Goal: Task Accomplishment & Management: Complete application form

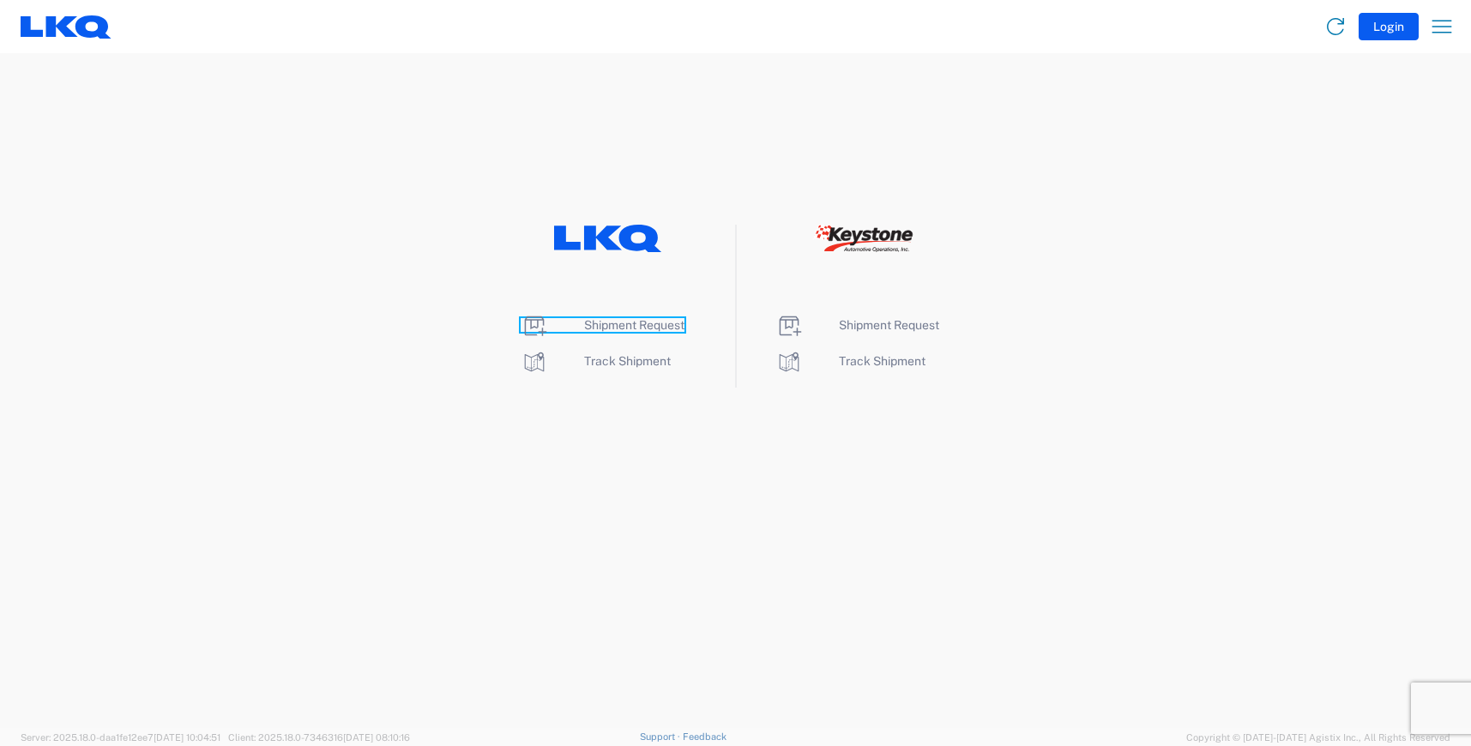
click at [600, 329] on span "Shipment Request" at bounding box center [634, 325] width 100 height 14
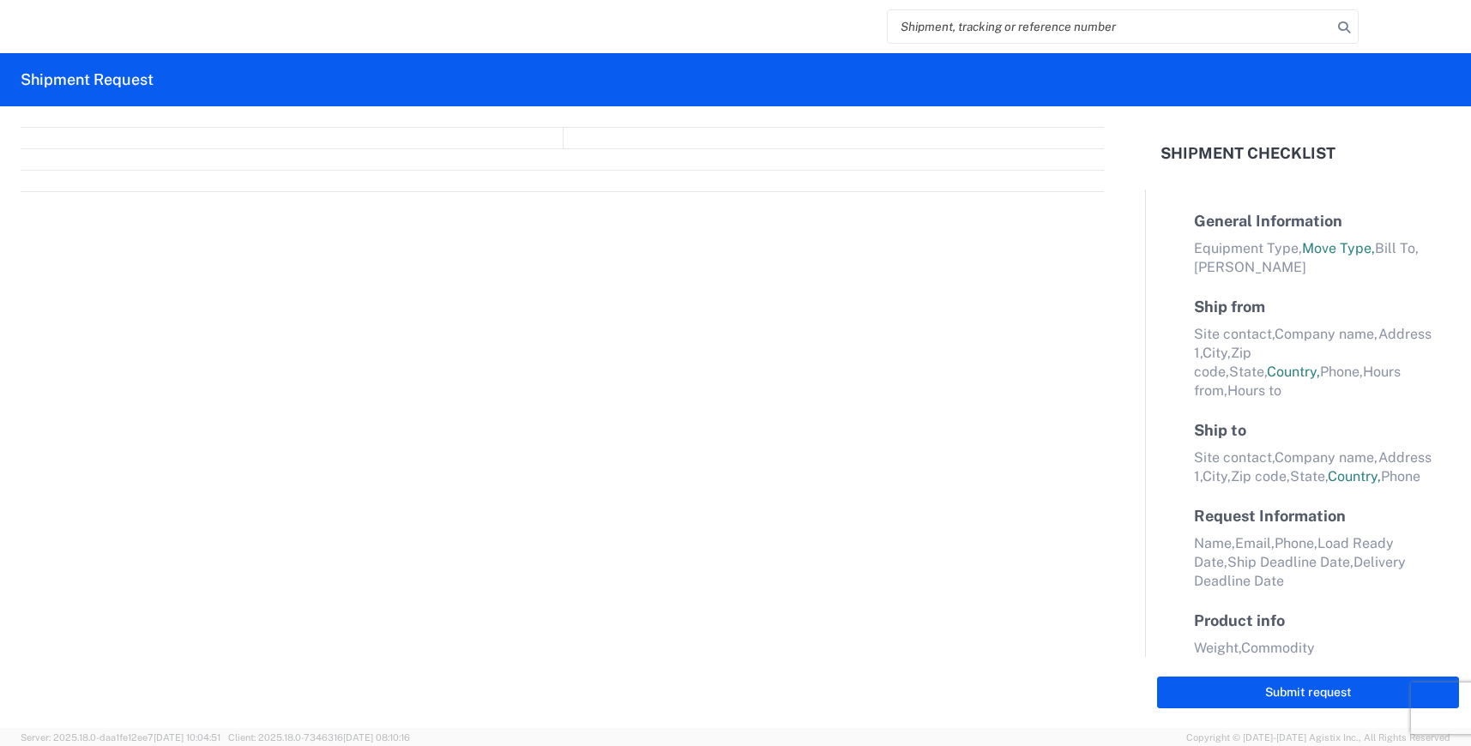
select select "FULL"
select select "LBS"
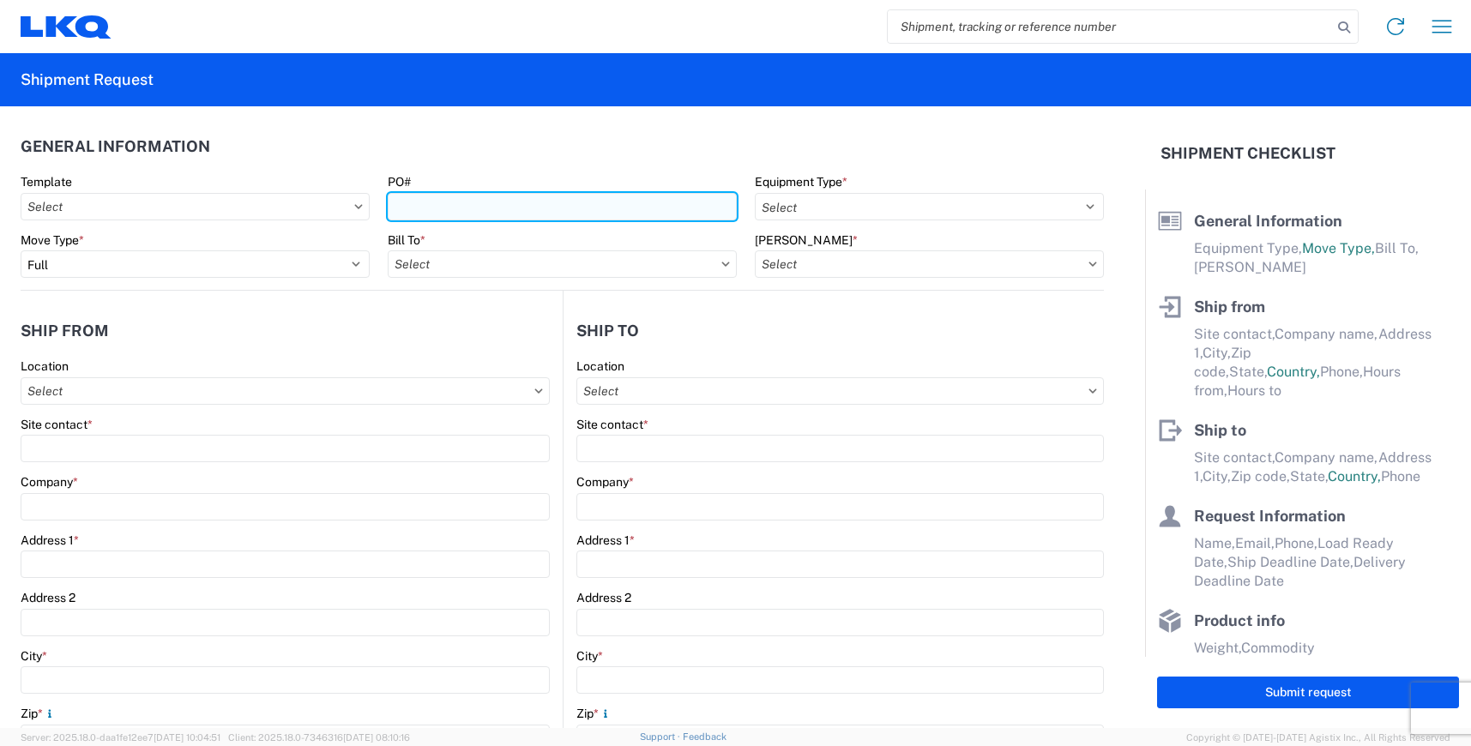
click at [423, 213] on input "PO#" at bounding box center [562, 206] width 349 height 27
type input "[DATE]-[DATE]"
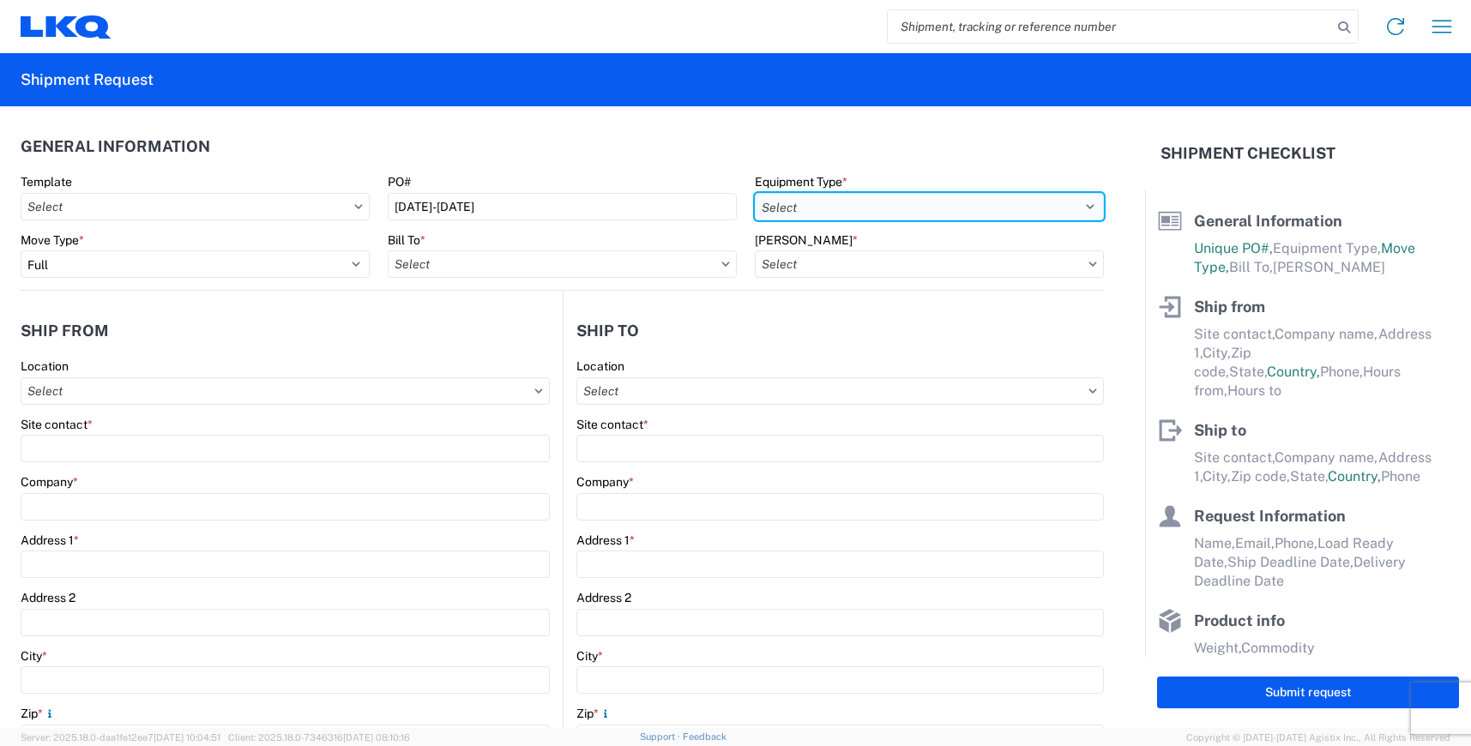
click at [1083, 205] on select "Select 53’ Dry Van Flatbed Dropdeck (van) Lowboy (flatbed) Rail" at bounding box center [929, 206] width 349 height 27
select select "STDV"
click at [755, 193] on select "Select 53’ Dry Van Flatbed Dropdeck (van) Lowboy (flatbed) Rail" at bounding box center [929, 206] width 349 height 27
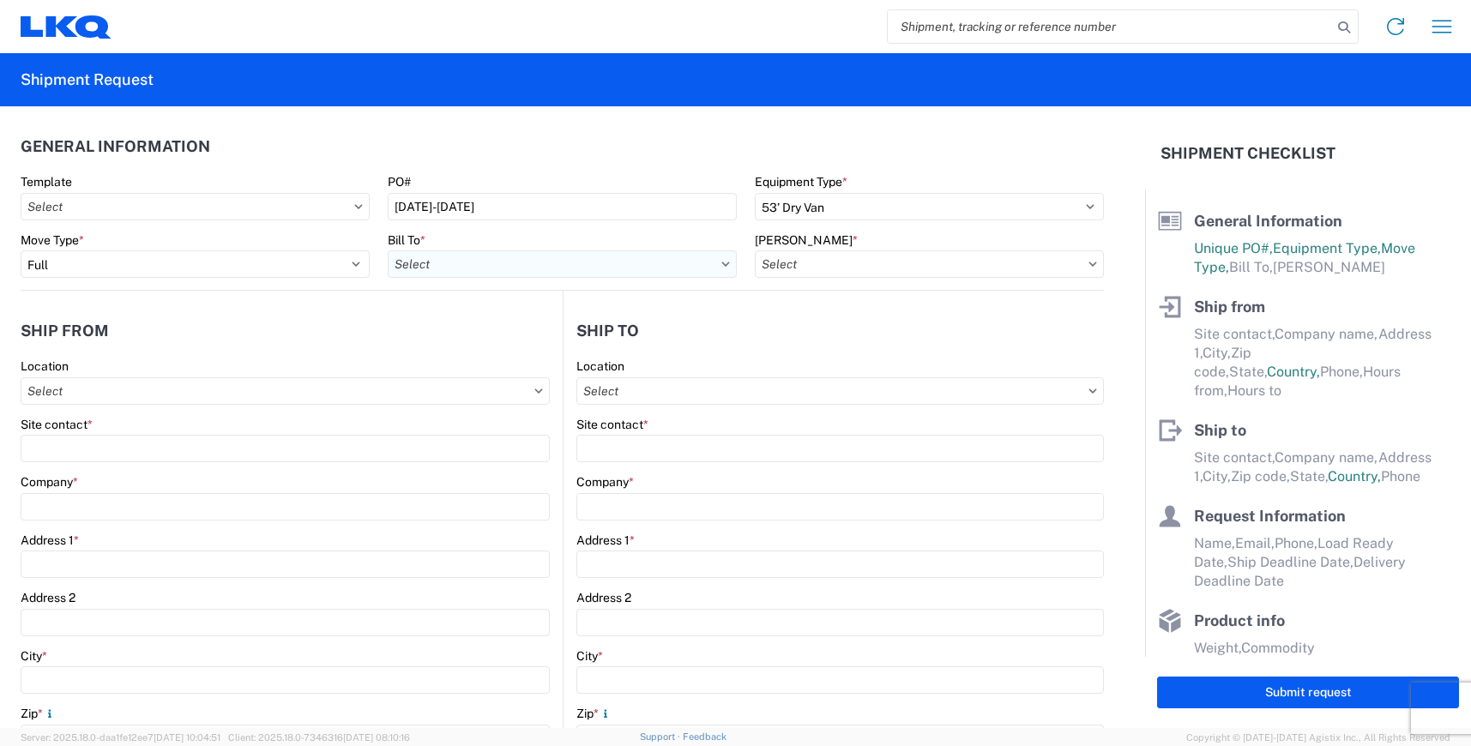
click at [715, 261] on input "Bill To *" at bounding box center [562, 263] width 349 height 27
type input "1634"
click at [542, 334] on div "1634 - [GEOGRAPHIC_DATA] - [PERSON_NAME] - Boat Rock" at bounding box center [556, 340] width 337 height 27
type input "1634 - [GEOGRAPHIC_DATA] - [PERSON_NAME] - Boat Rock"
click at [865, 261] on input "[PERSON_NAME] *" at bounding box center [929, 263] width 349 height 27
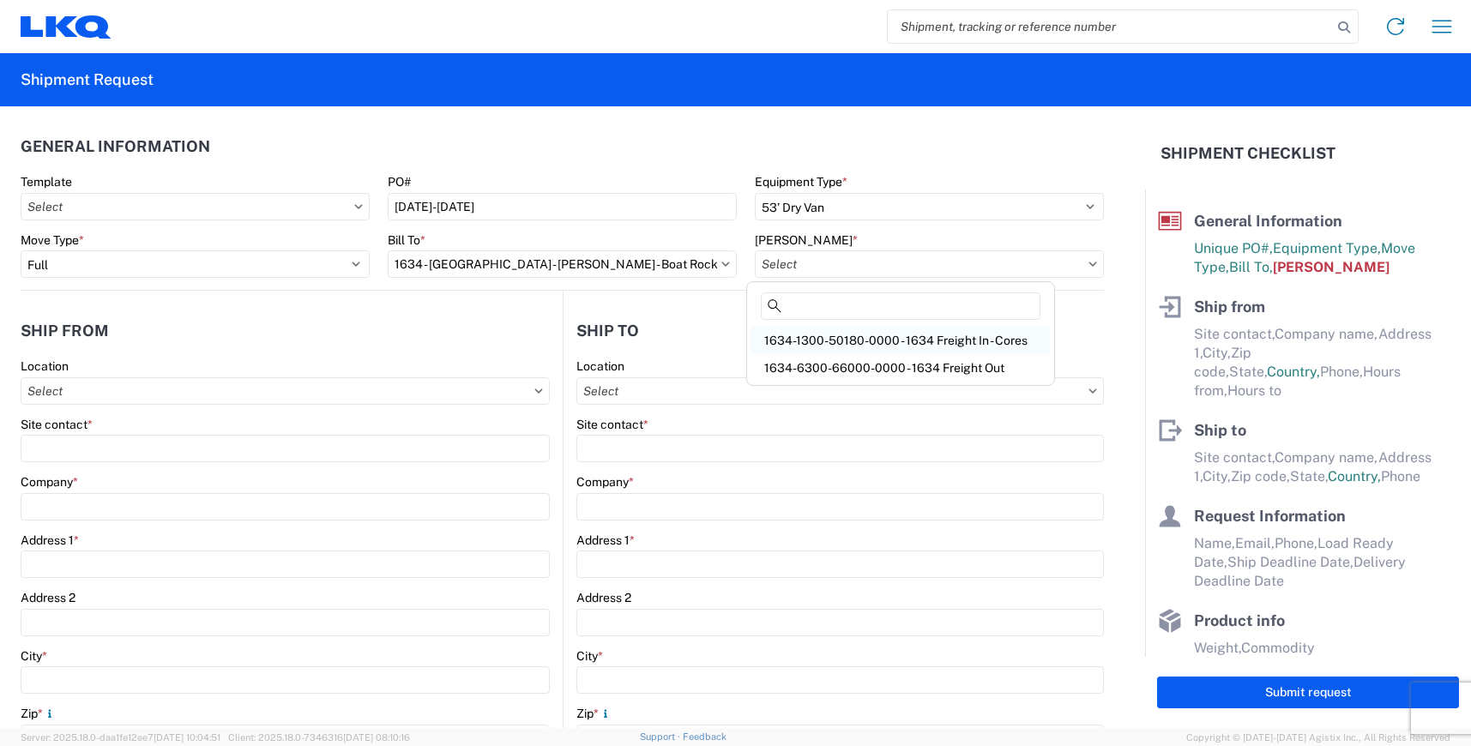
click at [859, 335] on div "1634-1300-50180-0000 - 1634 Freight In - Cores" at bounding box center [901, 340] width 300 height 27
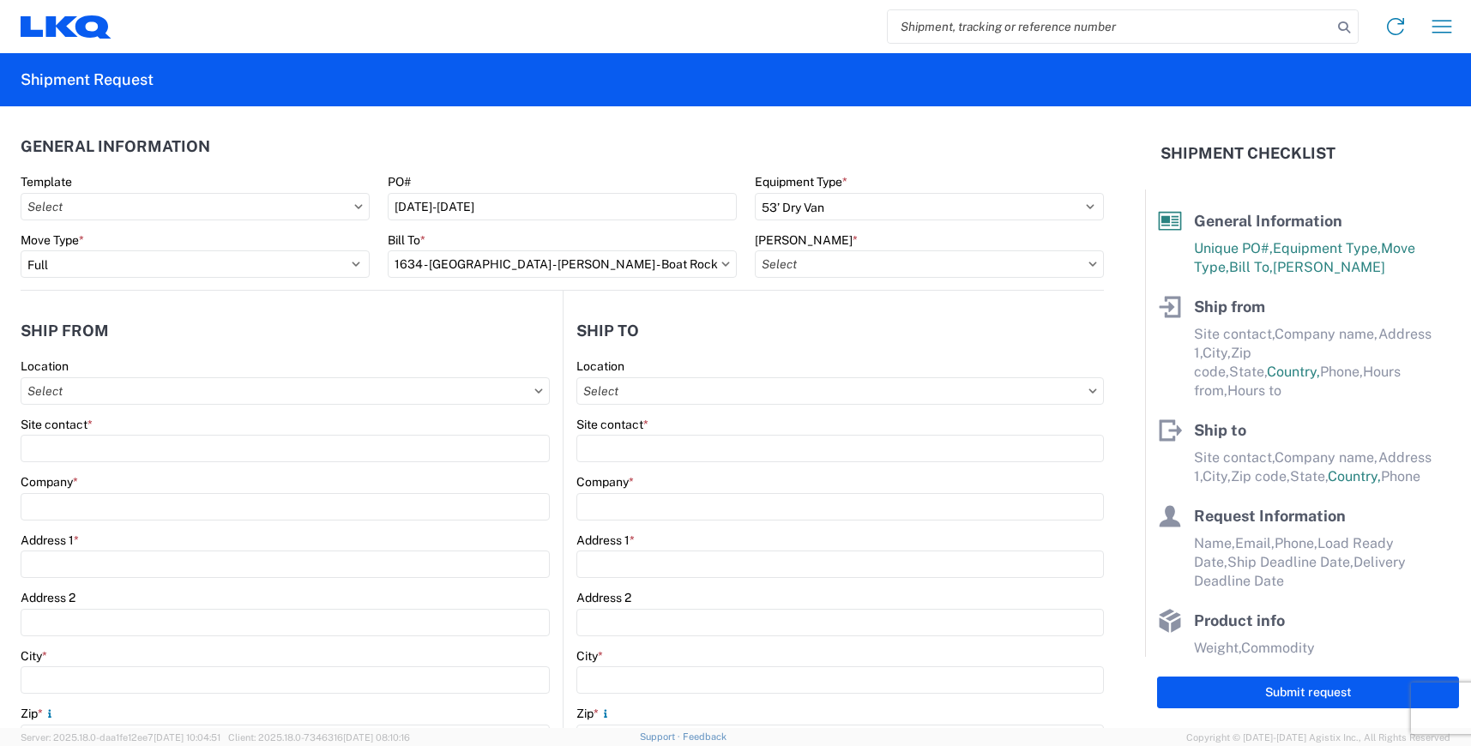
type input "1634-1300-50180-0000 - 1634 Freight In - Cores"
click at [184, 381] on input "Location" at bounding box center [285, 390] width 529 height 27
type input "1146"
click at [178, 467] on div "1146 - LKQ [PERSON_NAME] Motors - Cades SC" at bounding box center [175, 467] width 300 height 27
type input "1146 - LKQ [PERSON_NAME] Motors - Cades SC"
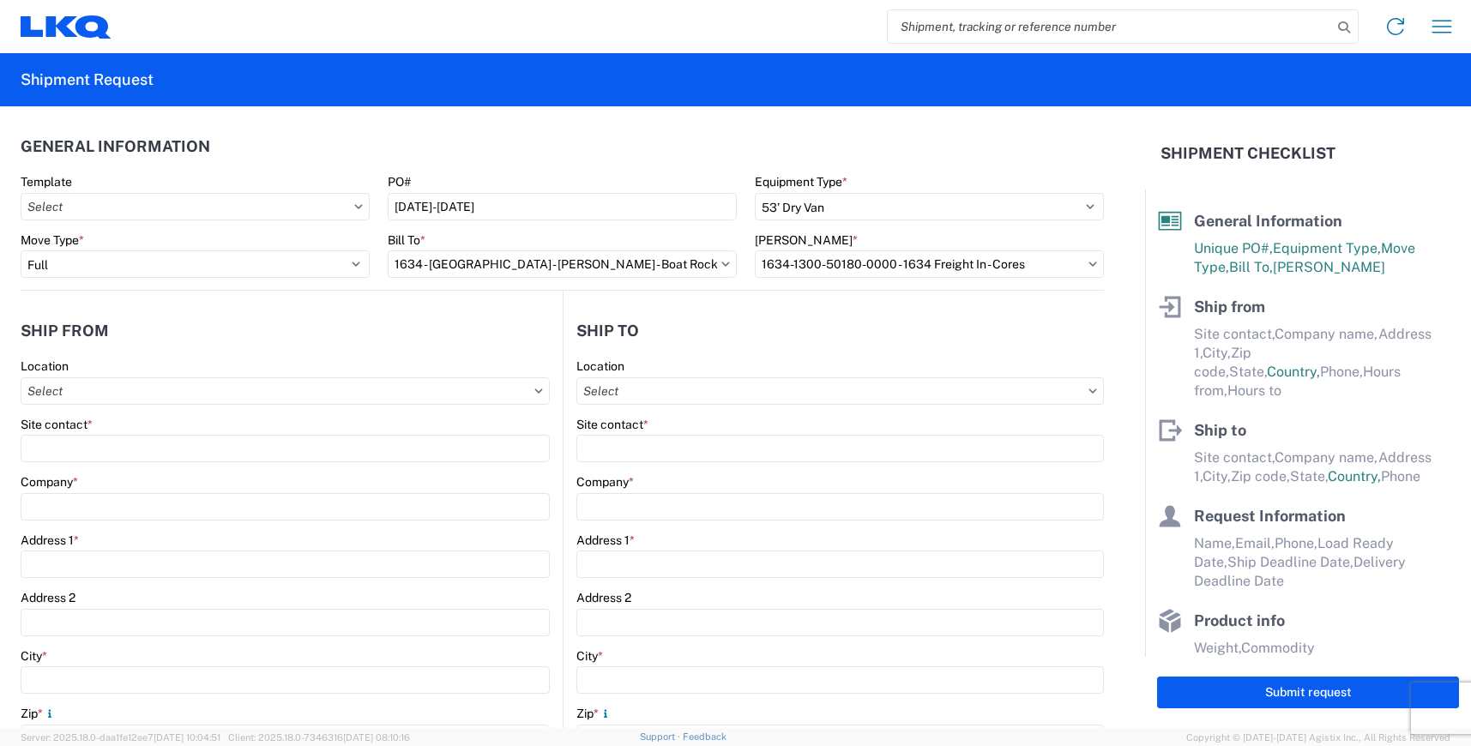
type input "LKQ Corporation"
type input "[STREET_ADDRESS]"
type input "Cades"
type input "29518"
select select "SC"
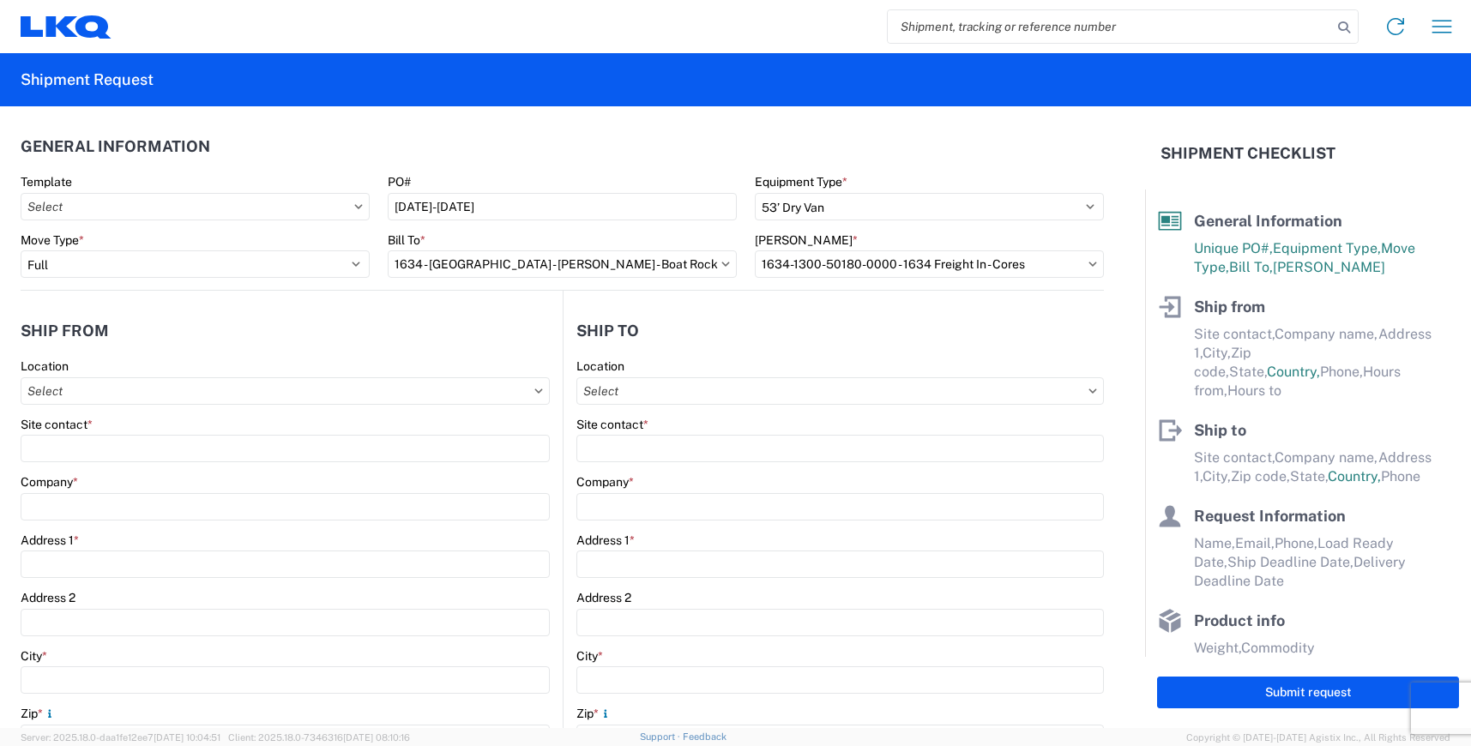
select select "US"
type input "07:00"
type input "17:00"
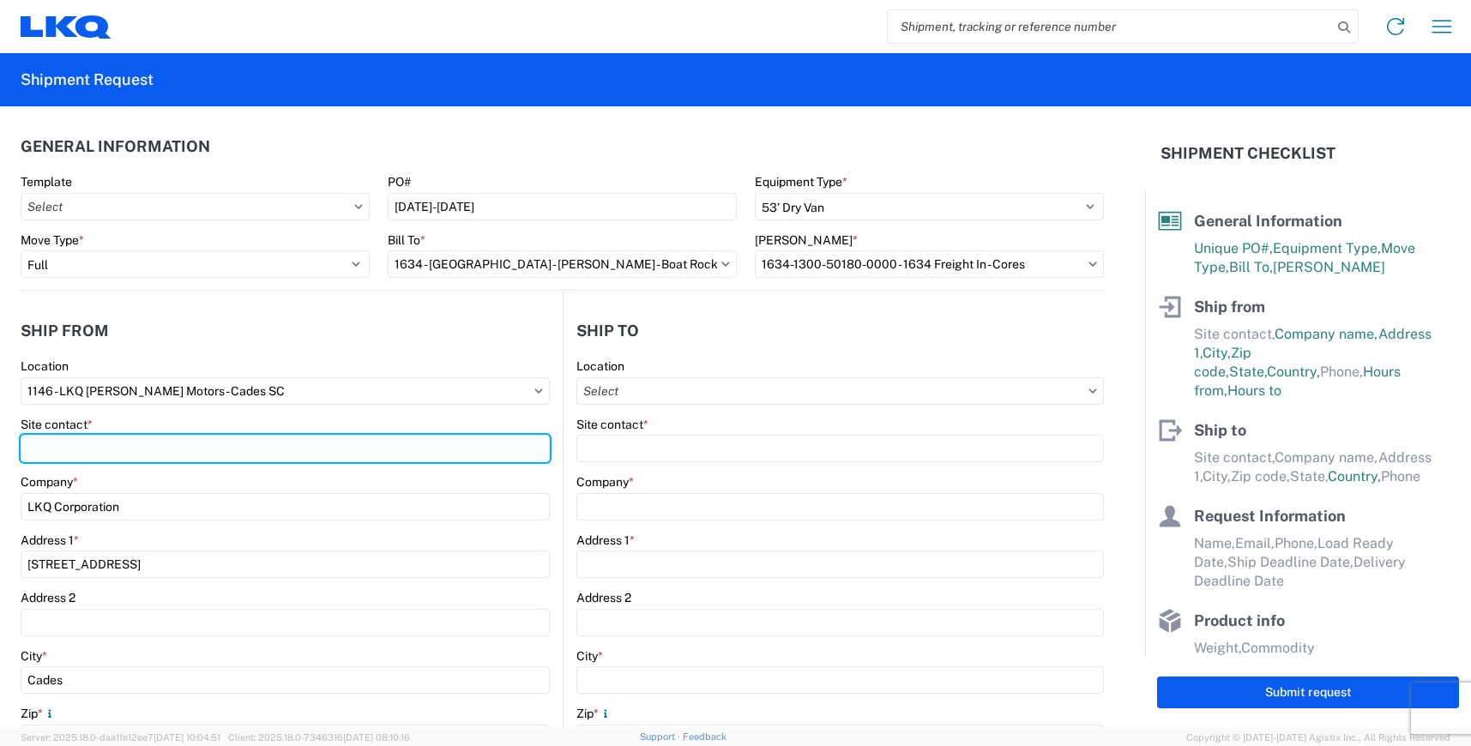
click at [195, 451] on input "Site contact *" at bounding box center [285, 448] width 529 height 27
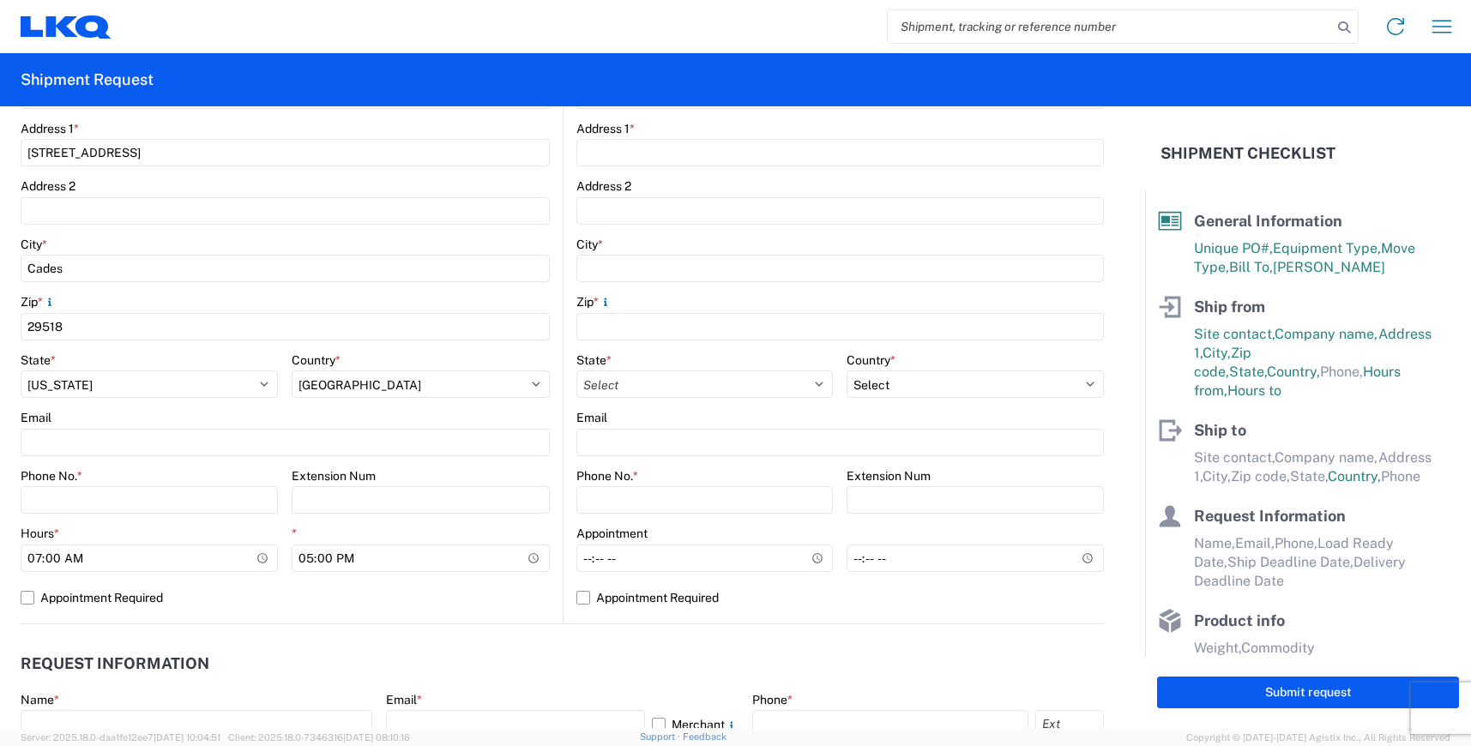
scroll to position [429, 0]
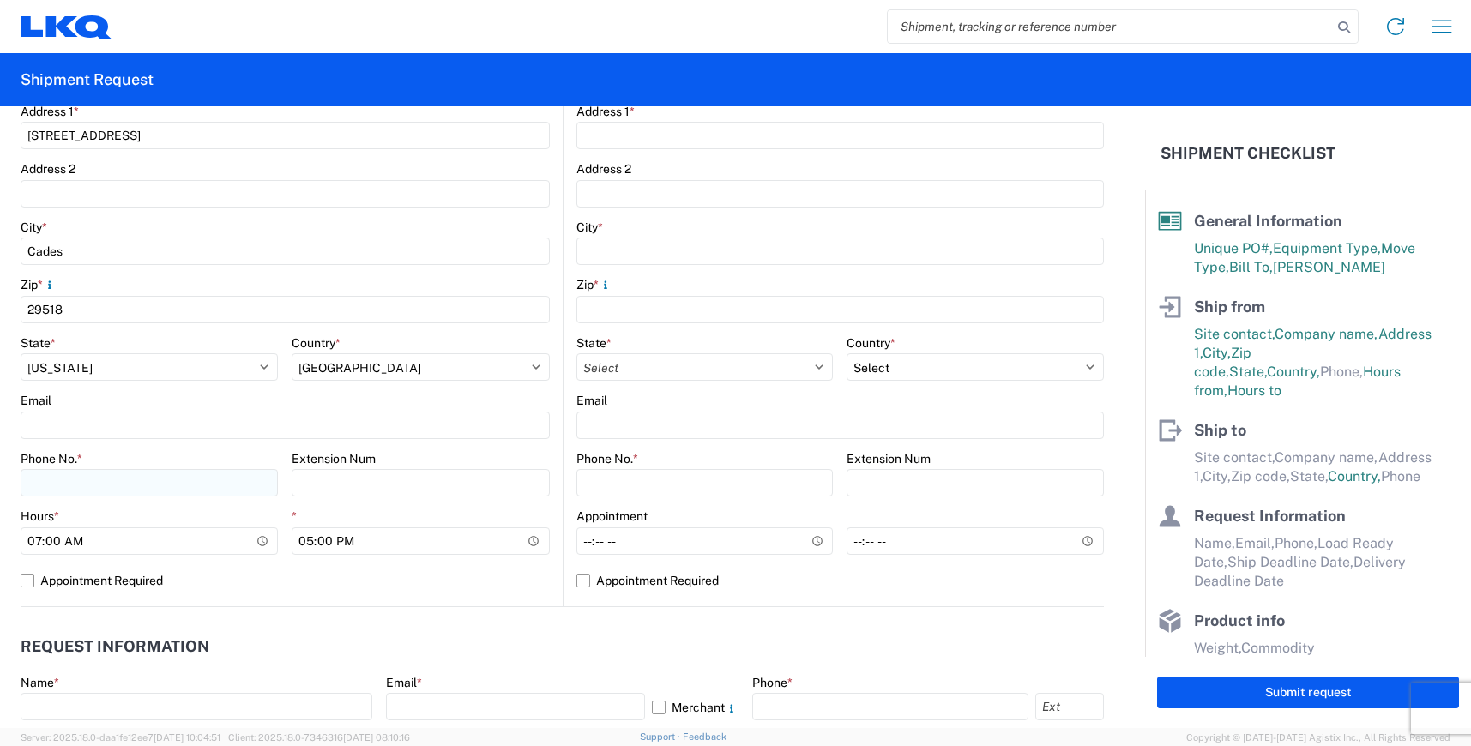
type input "[PERSON_NAME]"
click at [171, 488] on input "Phone No. *" at bounding box center [149, 482] width 257 height 27
type input "[PHONE_NUMBER]"
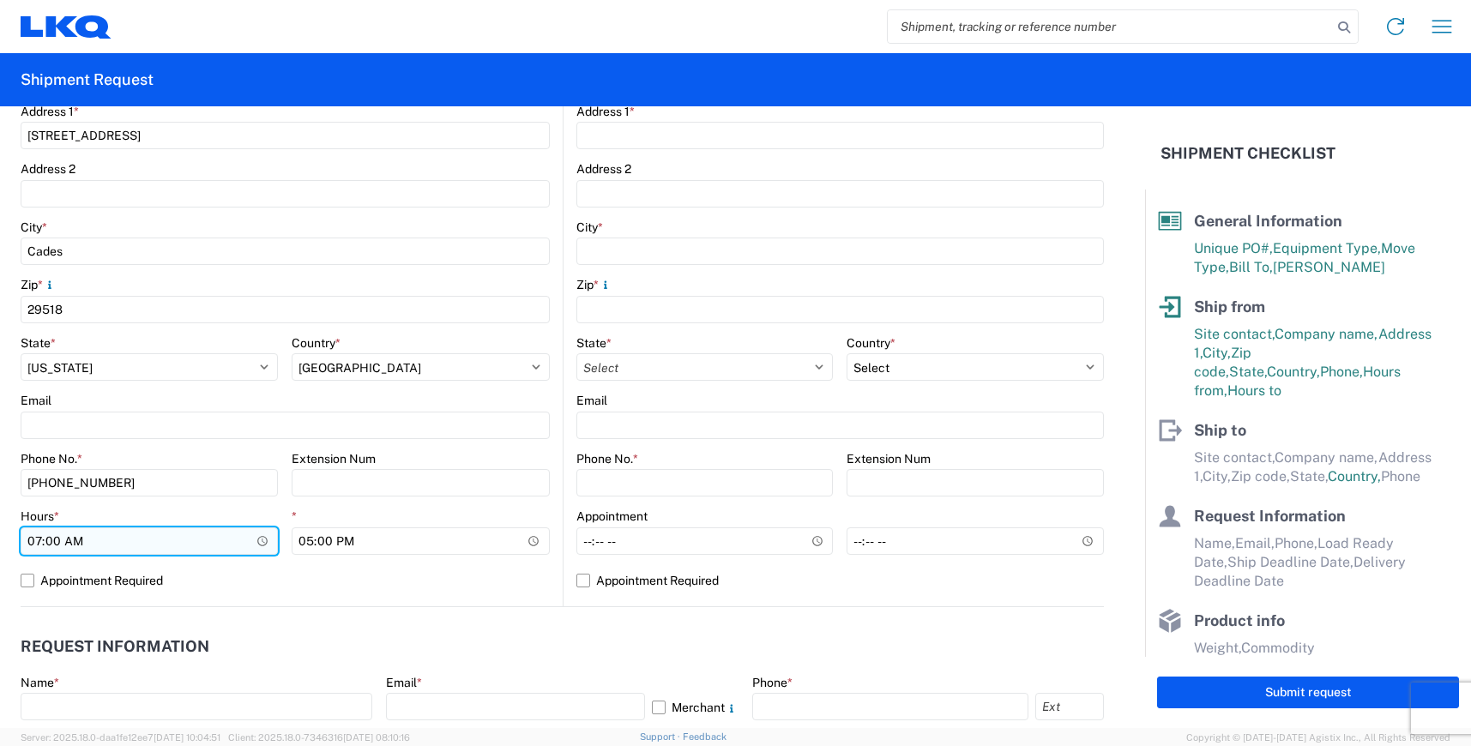
click at [36, 545] on input "07:00" at bounding box center [149, 541] width 257 height 27
type input "08:00"
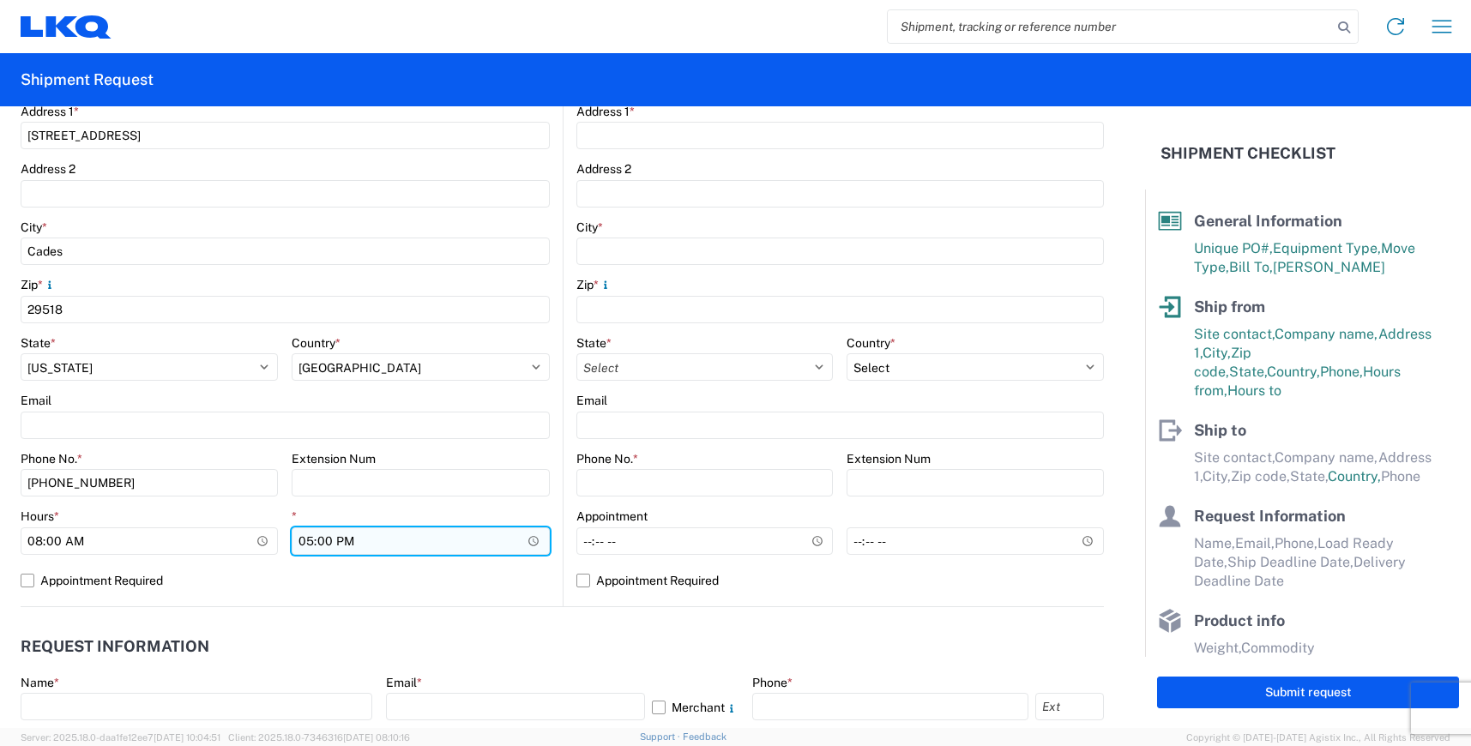
click at [309, 543] on input "17:00" at bounding box center [420, 541] width 257 height 27
type input "15:00"
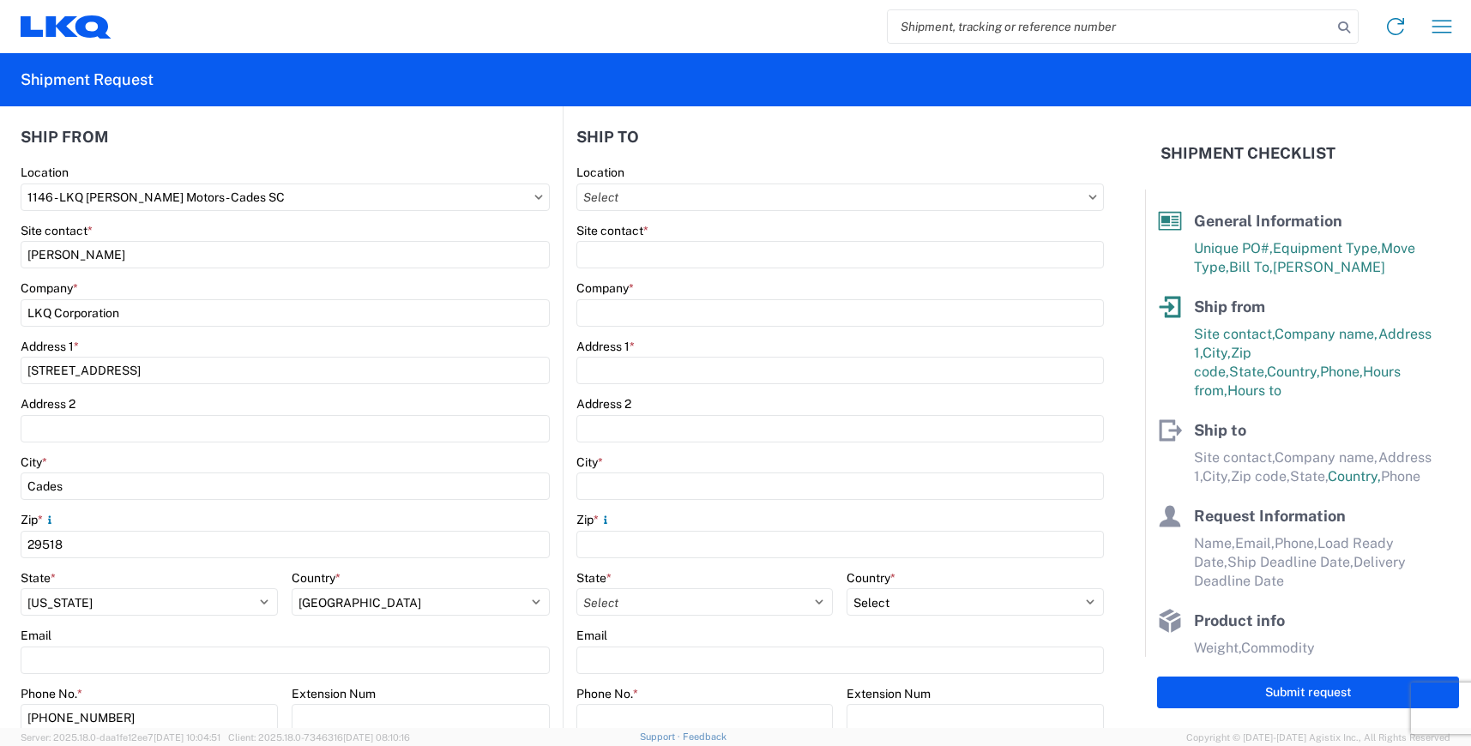
scroll to position [86, 0]
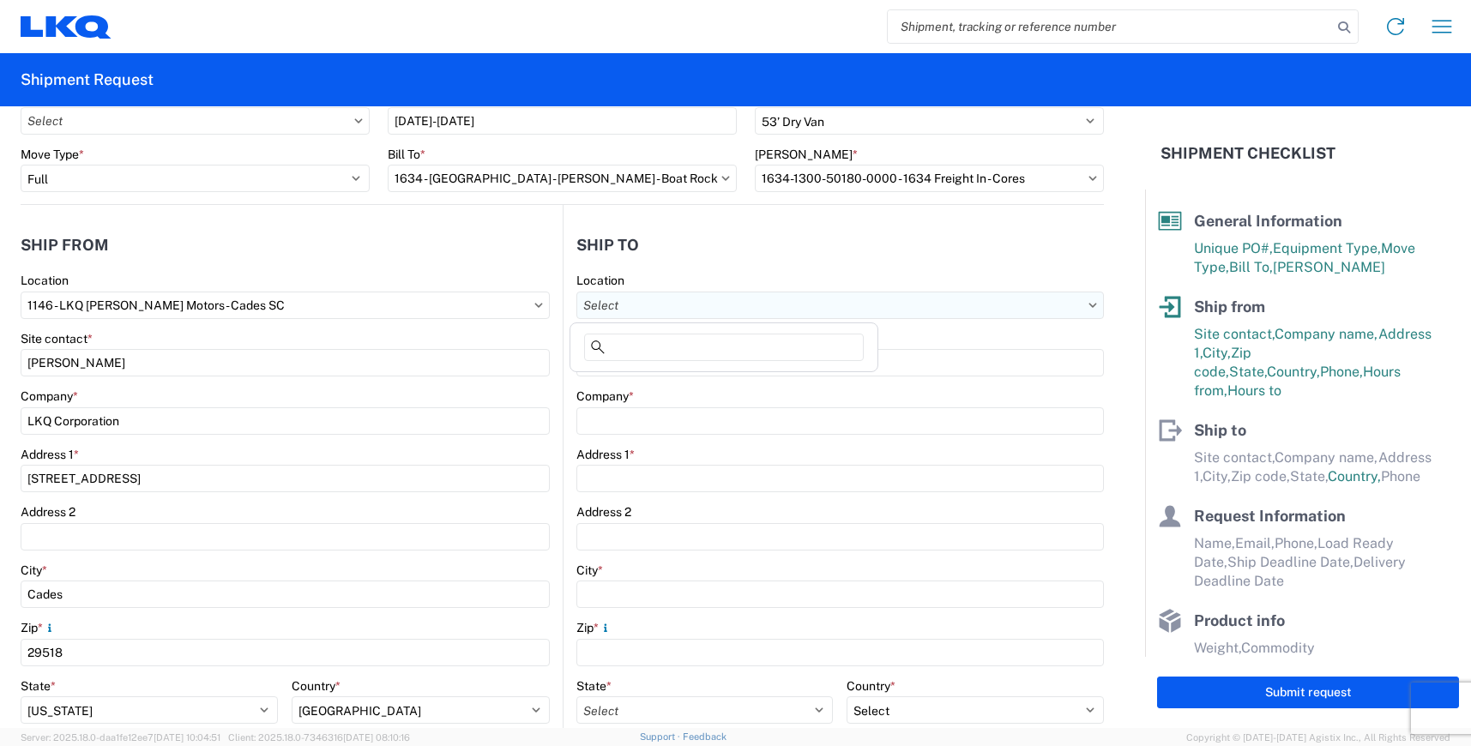
click at [701, 302] on input "Location" at bounding box center [840, 305] width 528 height 27
type input "1634"
click at [685, 381] on div "1634 - [GEOGRAPHIC_DATA] - [PERSON_NAME] - Boat Rock" at bounding box center [742, 381] width 337 height 27
type input "1634 - [GEOGRAPHIC_DATA] - [PERSON_NAME] - Boat Rock"
type input "LKQ Corporation"
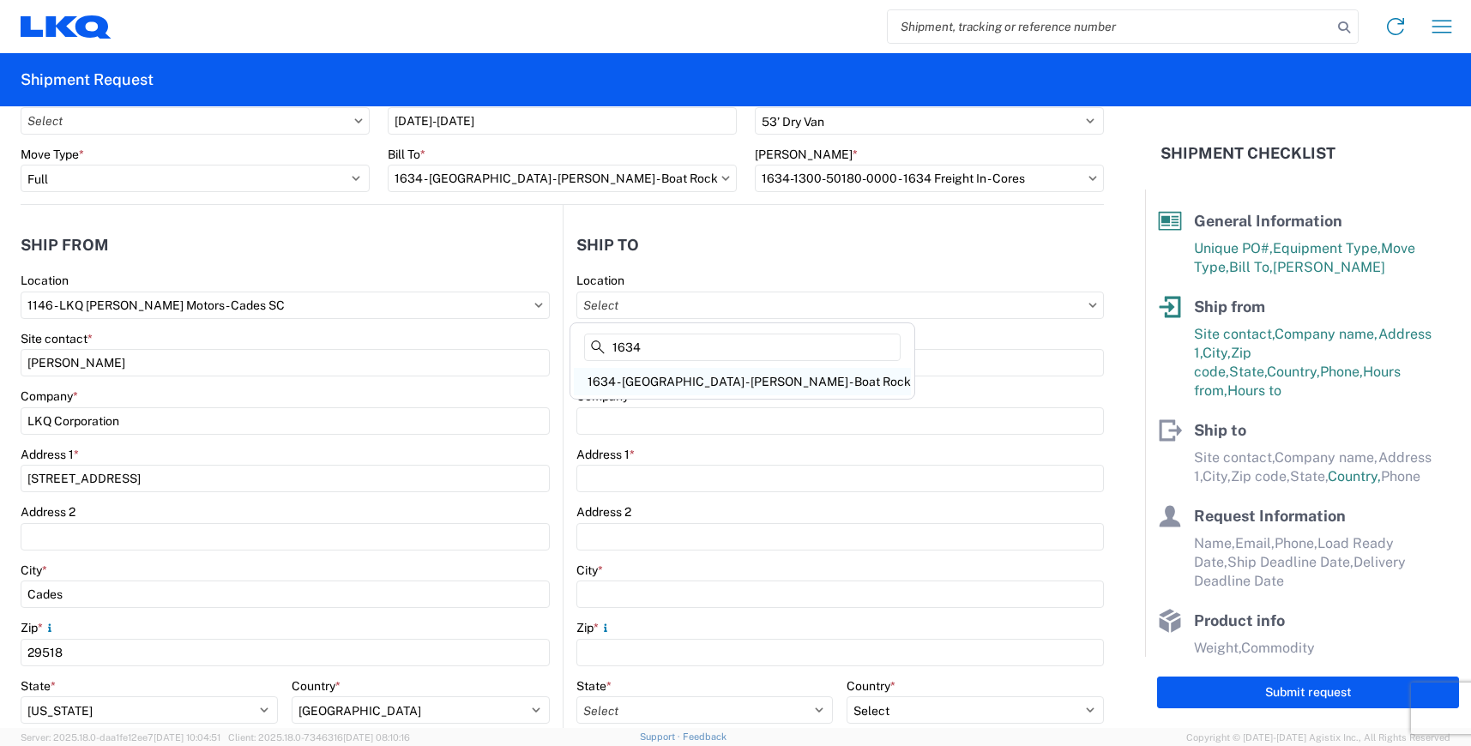
type input "[STREET_ADDRESS]"
type input "[GEOGRAPHIC_DATA]"
type input "30336"
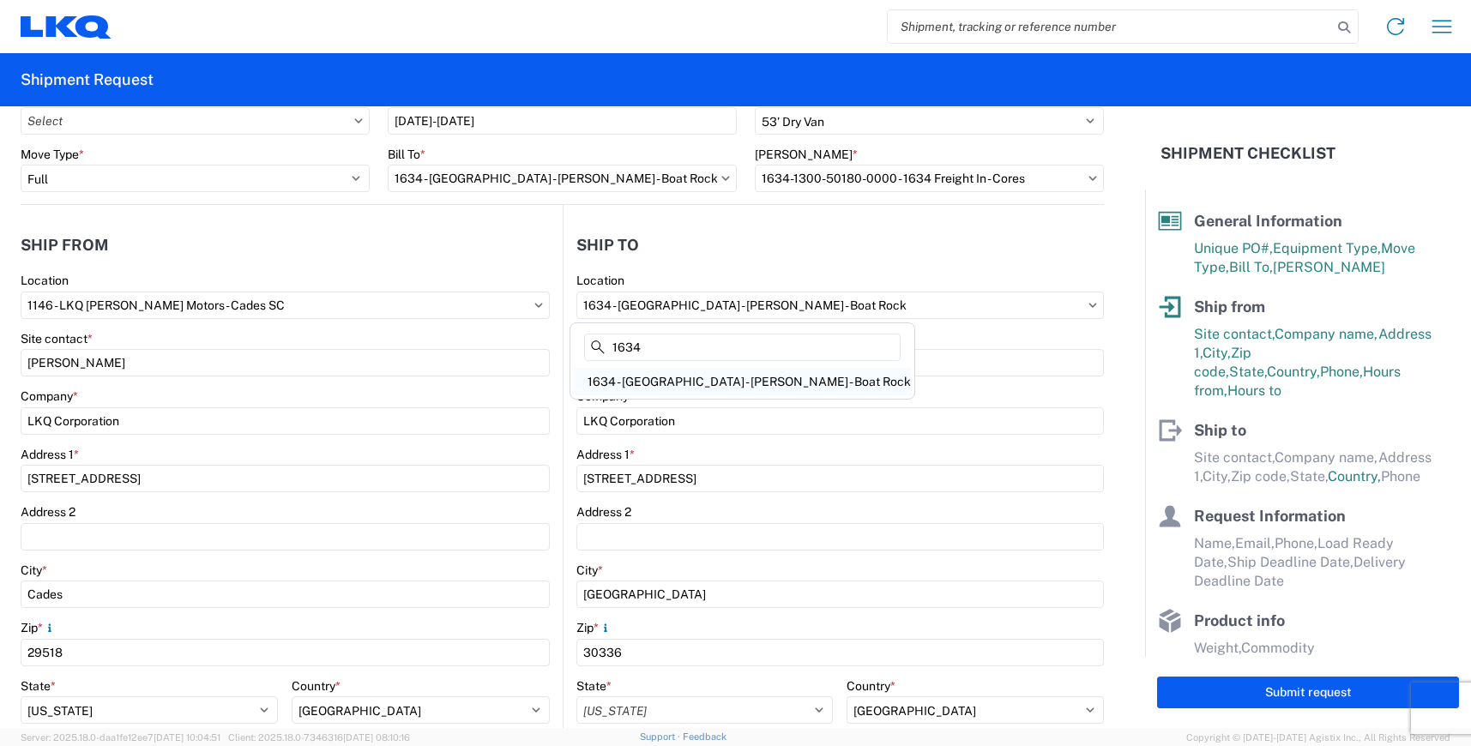
select select "US"
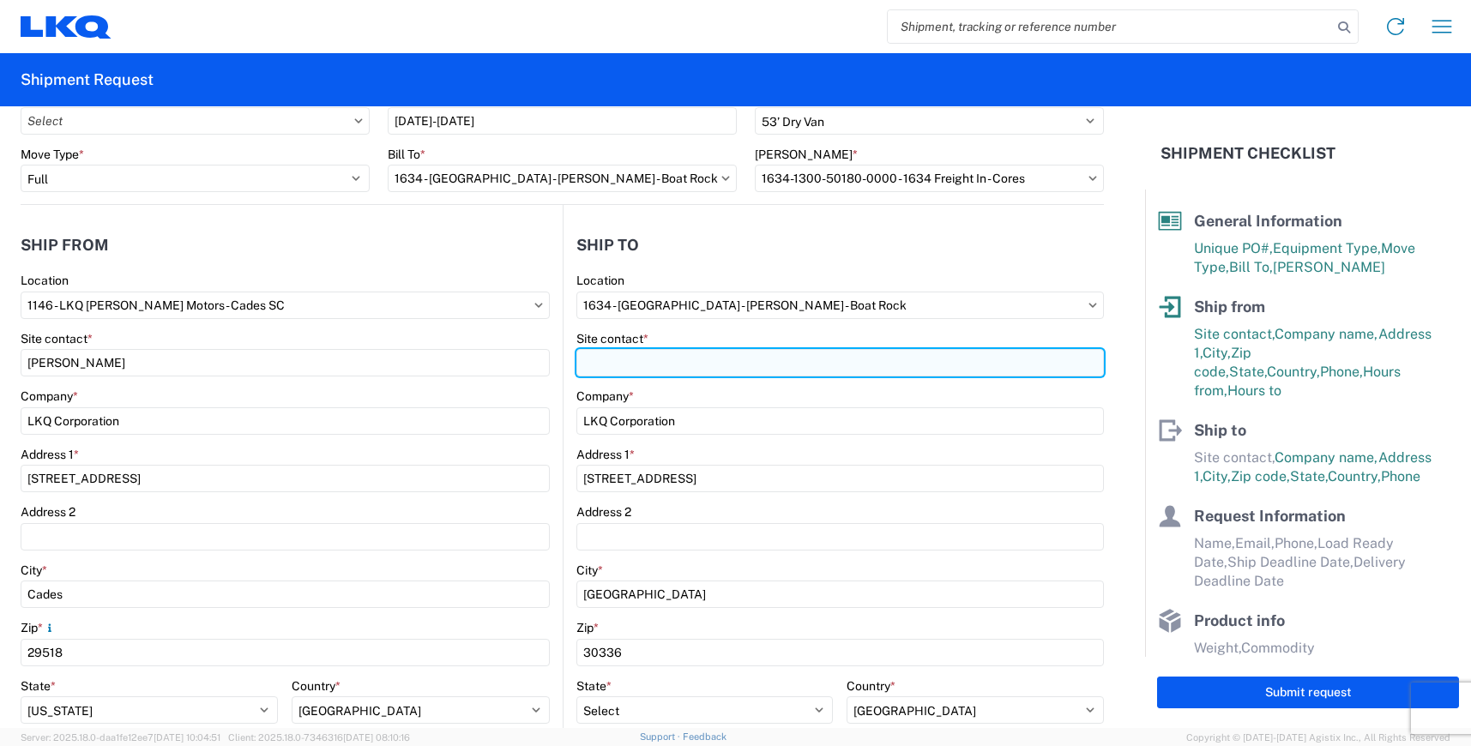
click at [676, 365] on input "Site contact *" at bounding box center [840, 362] width 528 height 27
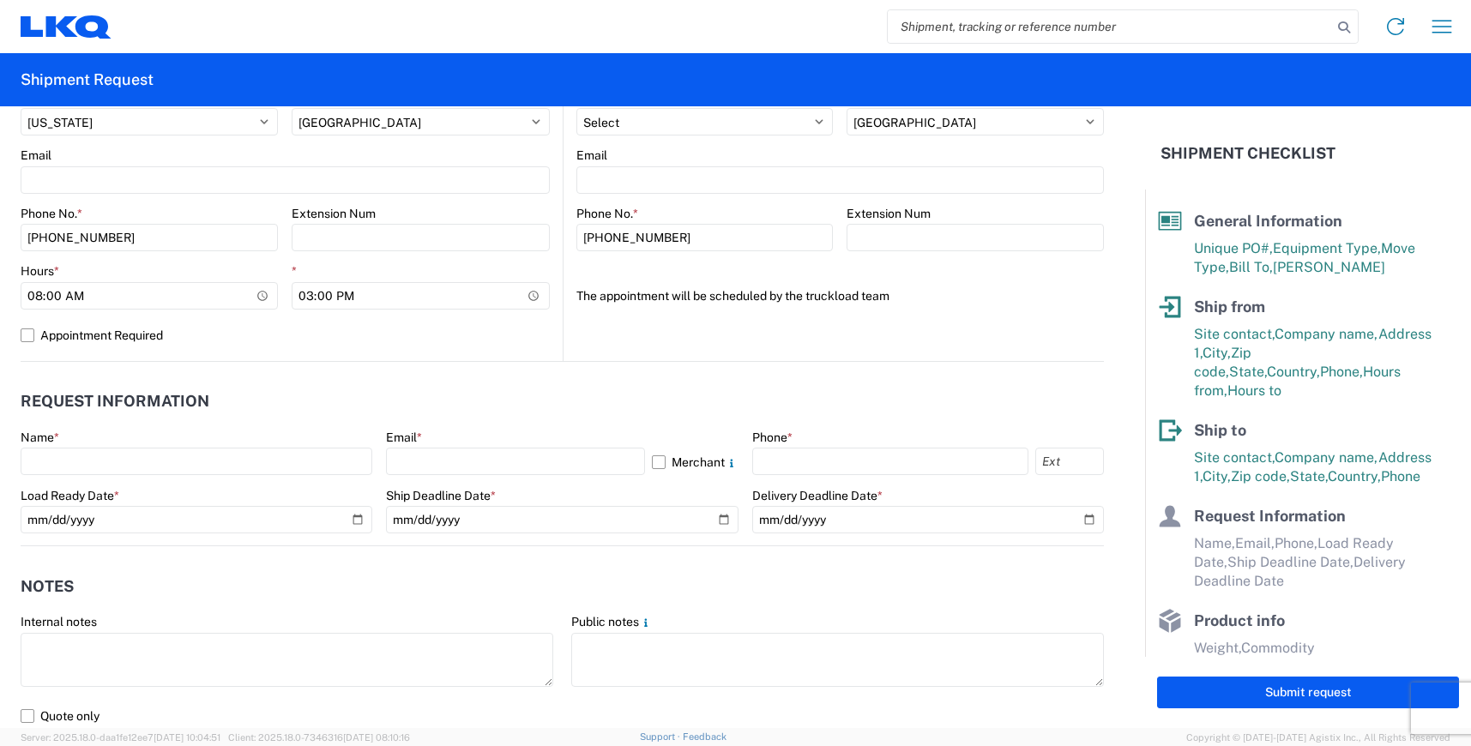
scroll to position [772, 0]
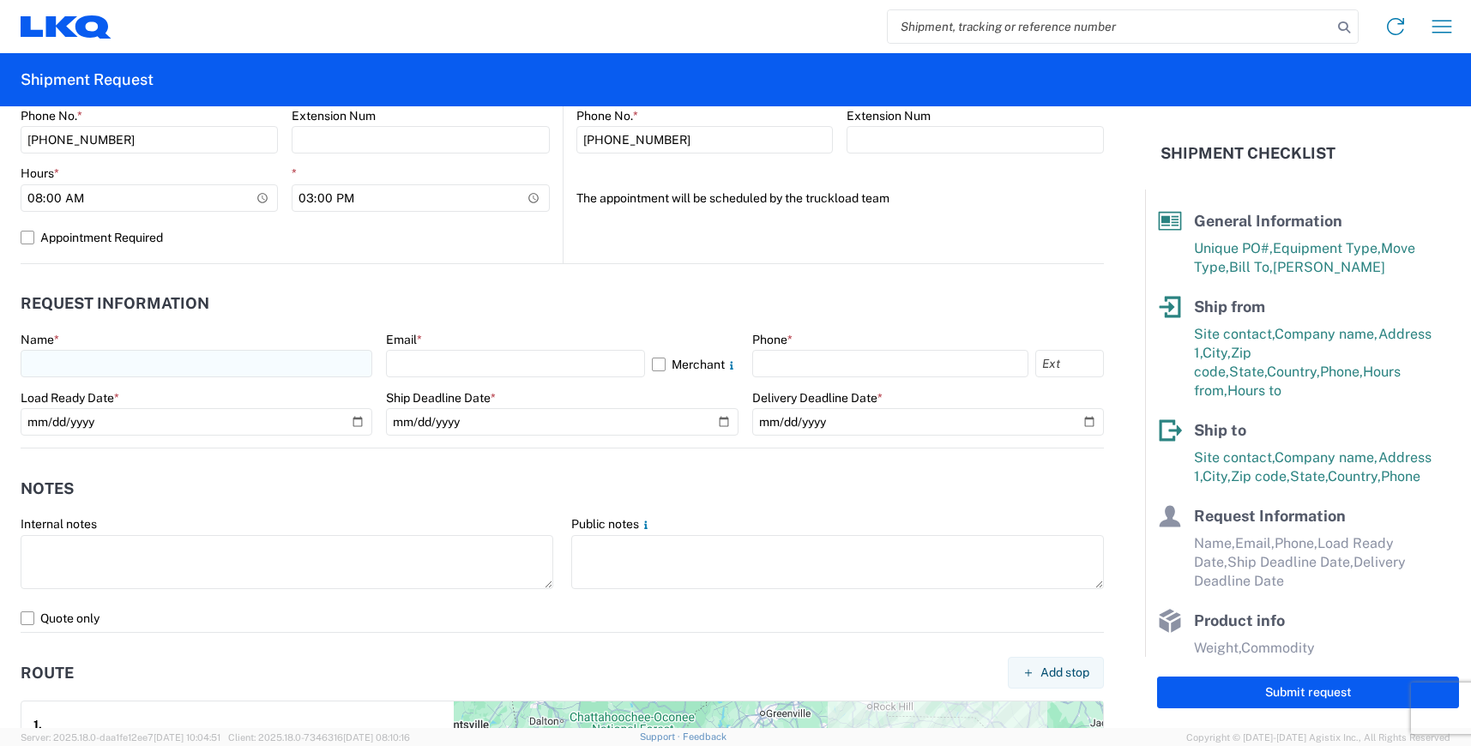
type input "[PERSON_NAME]"
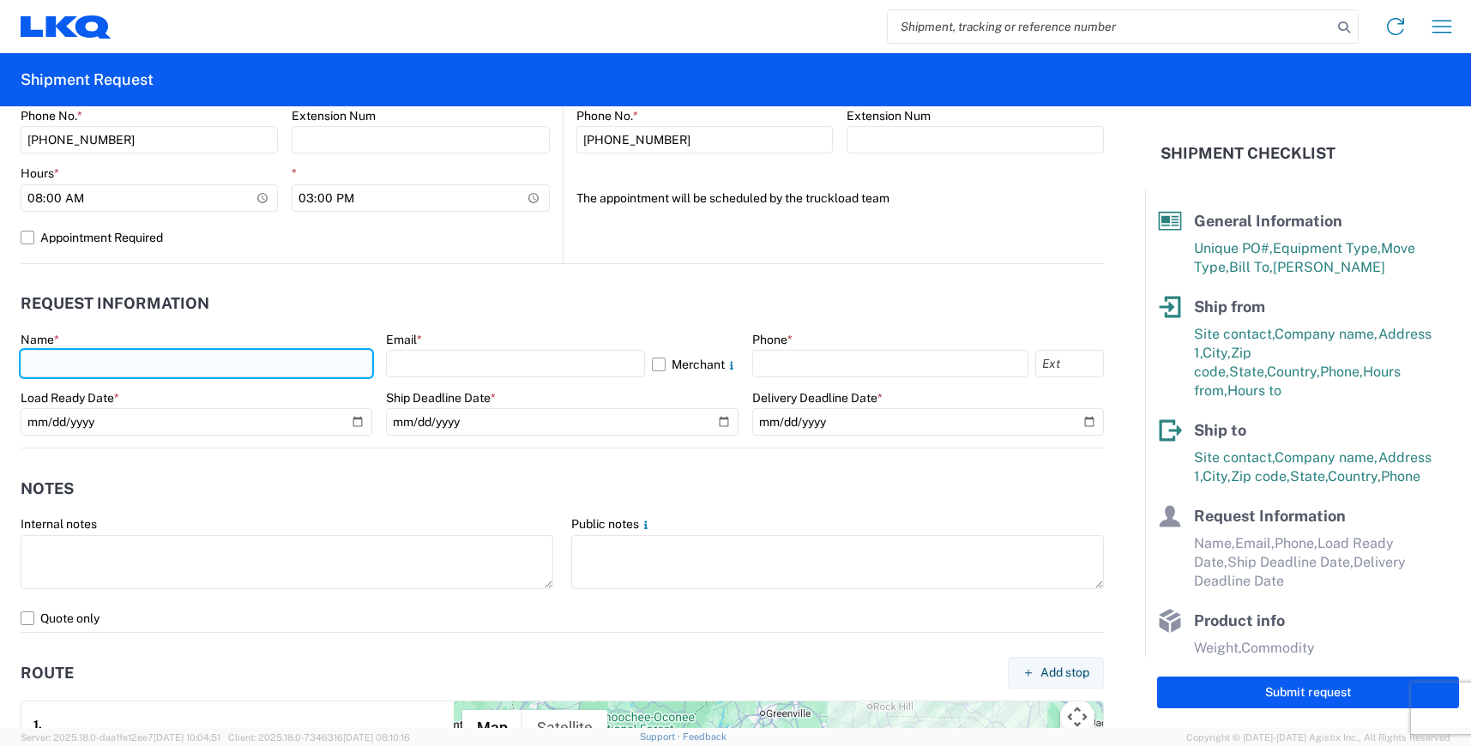
click at [95, 363] on input "text" at bounding box center [197, 363] width 352 height 27
type input "N"
type input "[PERSON_NAME]"
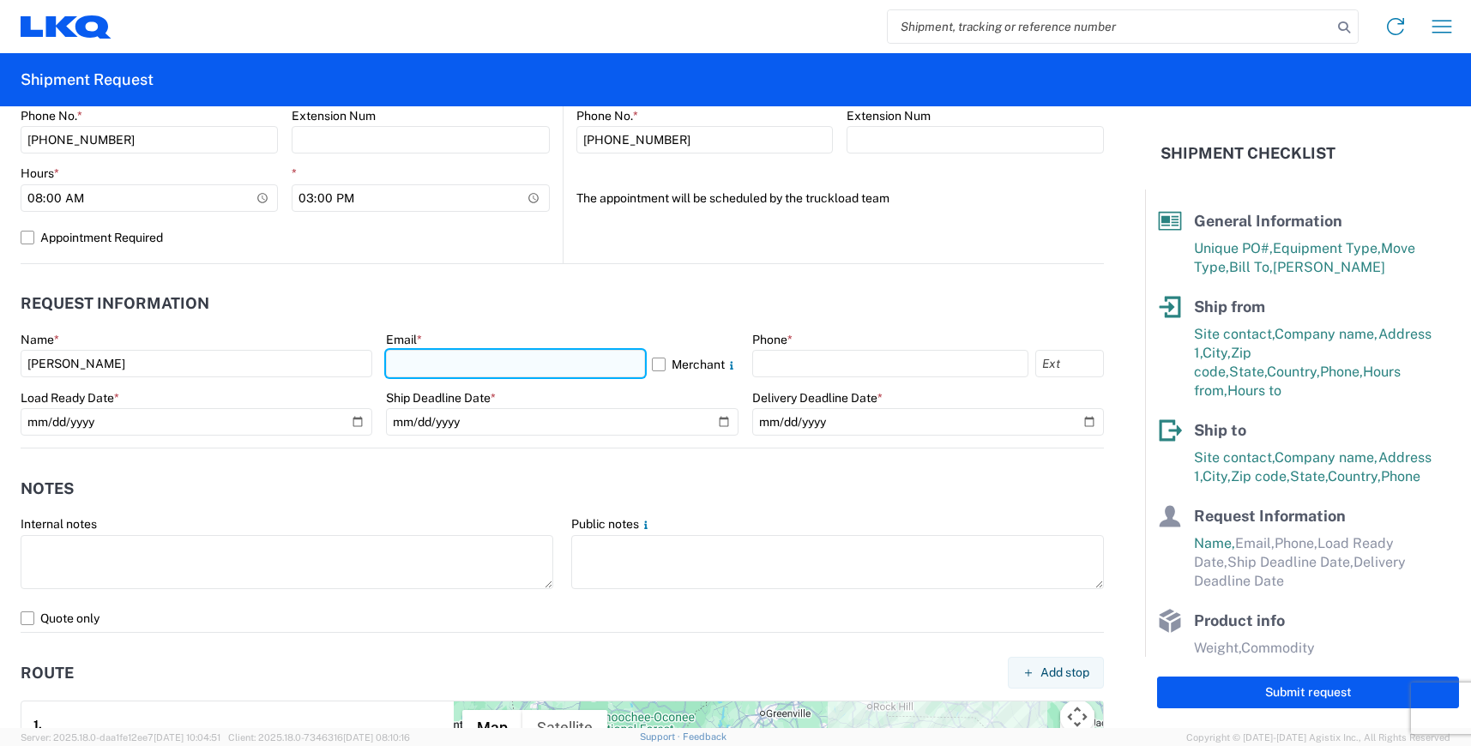
click at [463, 353] on input "text" at bounding box center [515, 363] width 258 height 27
type input "[EMAIL_ADDRESS][DOMAIN_NAME]"
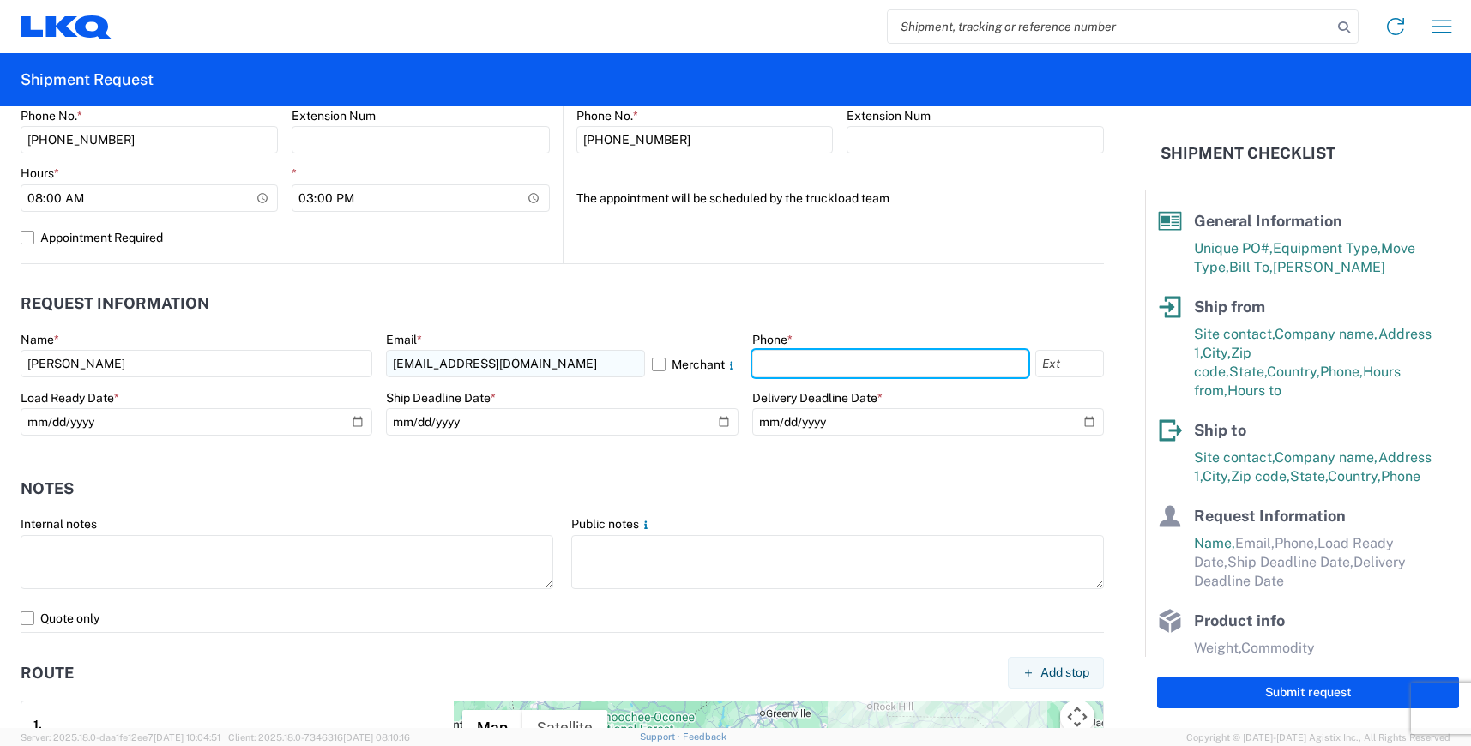
type input "8433736464"
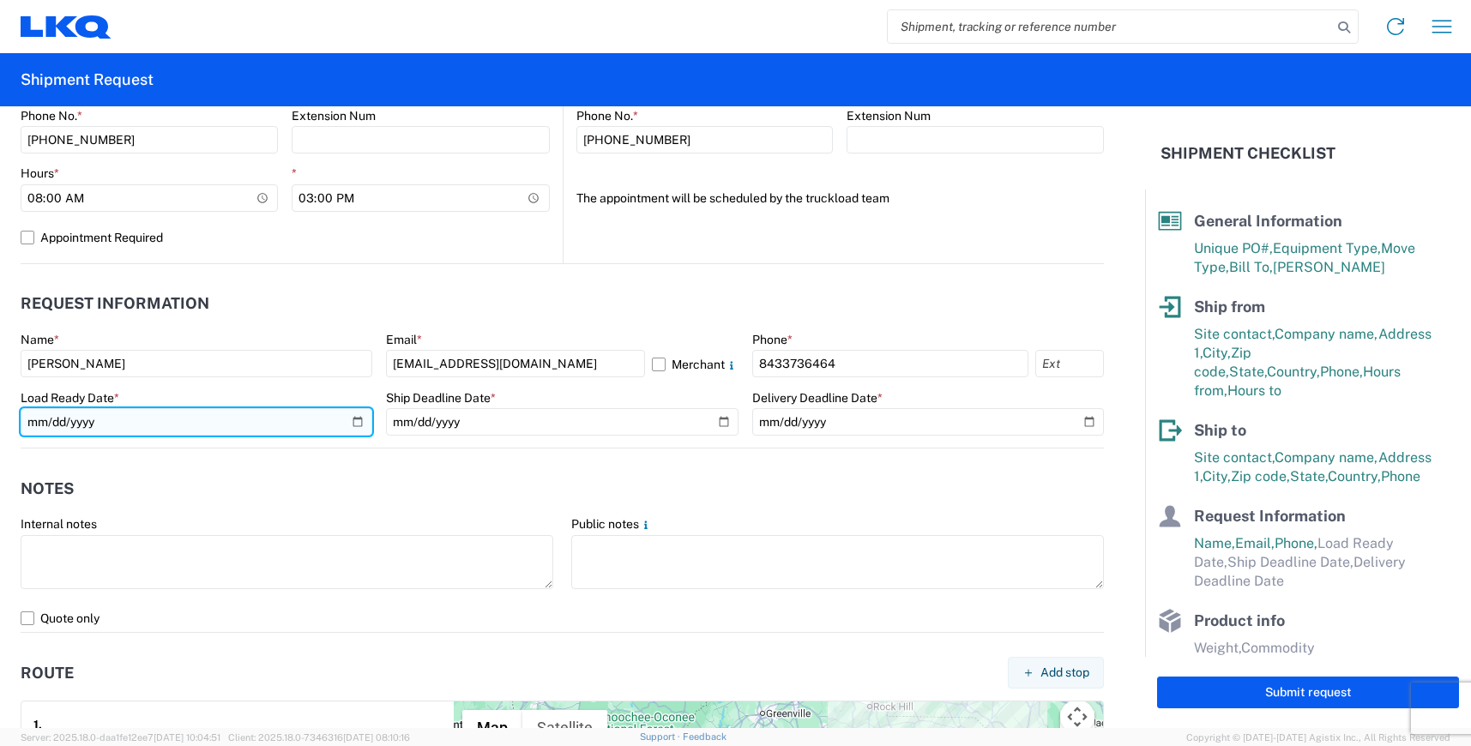
click at [357, 419] on input "date" at bounding box center [197, 421] width 352 height 27
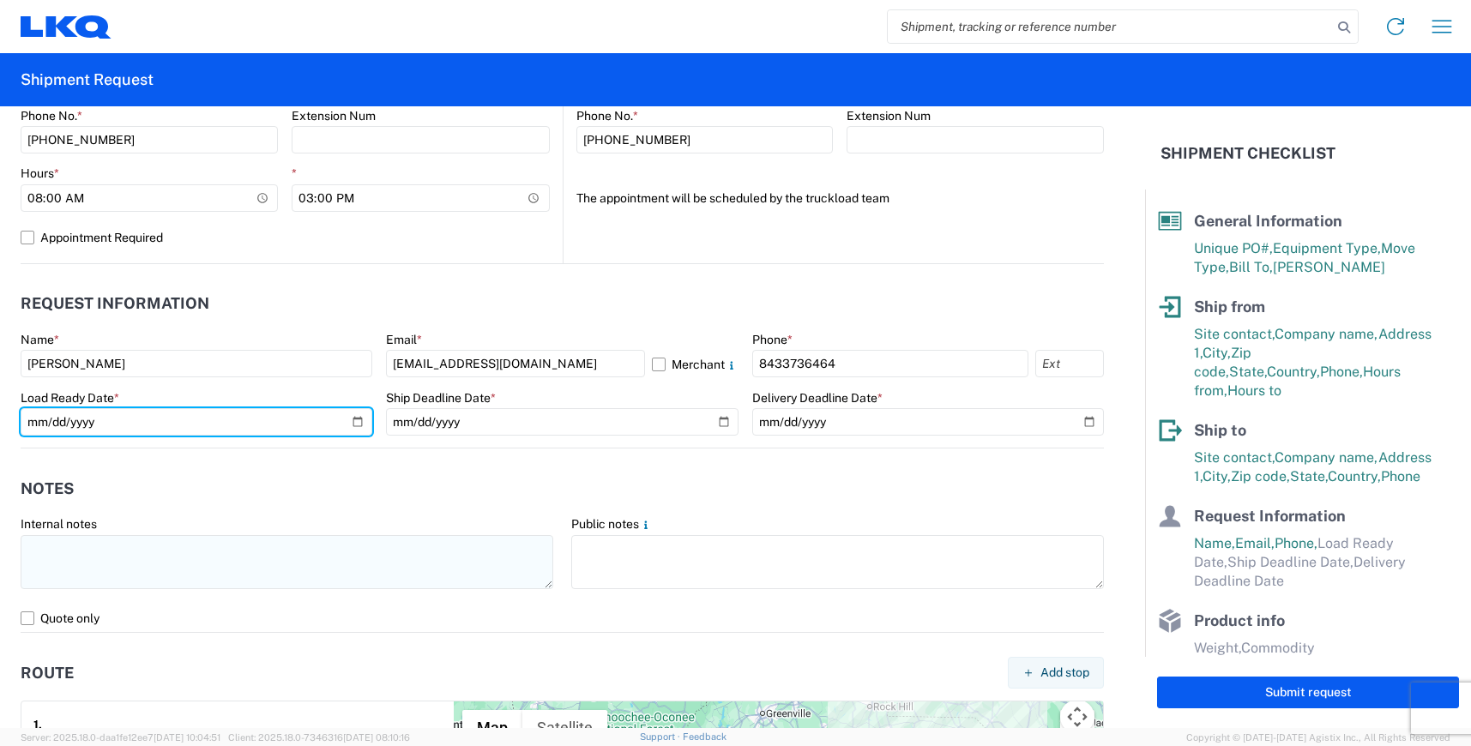
type input "[DATE]"
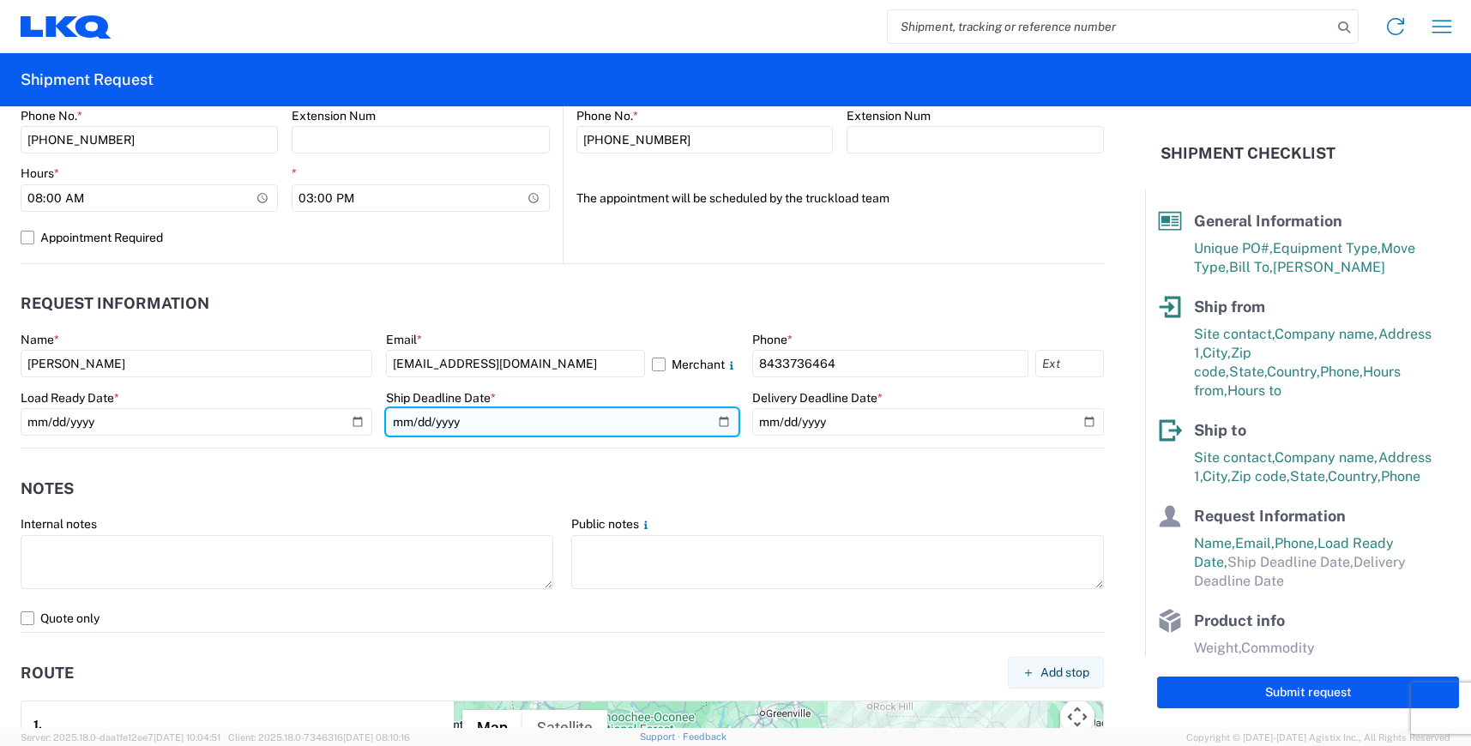
click at [715, 425] on input "date" at bounding box center [562, 421] width 352 height 27
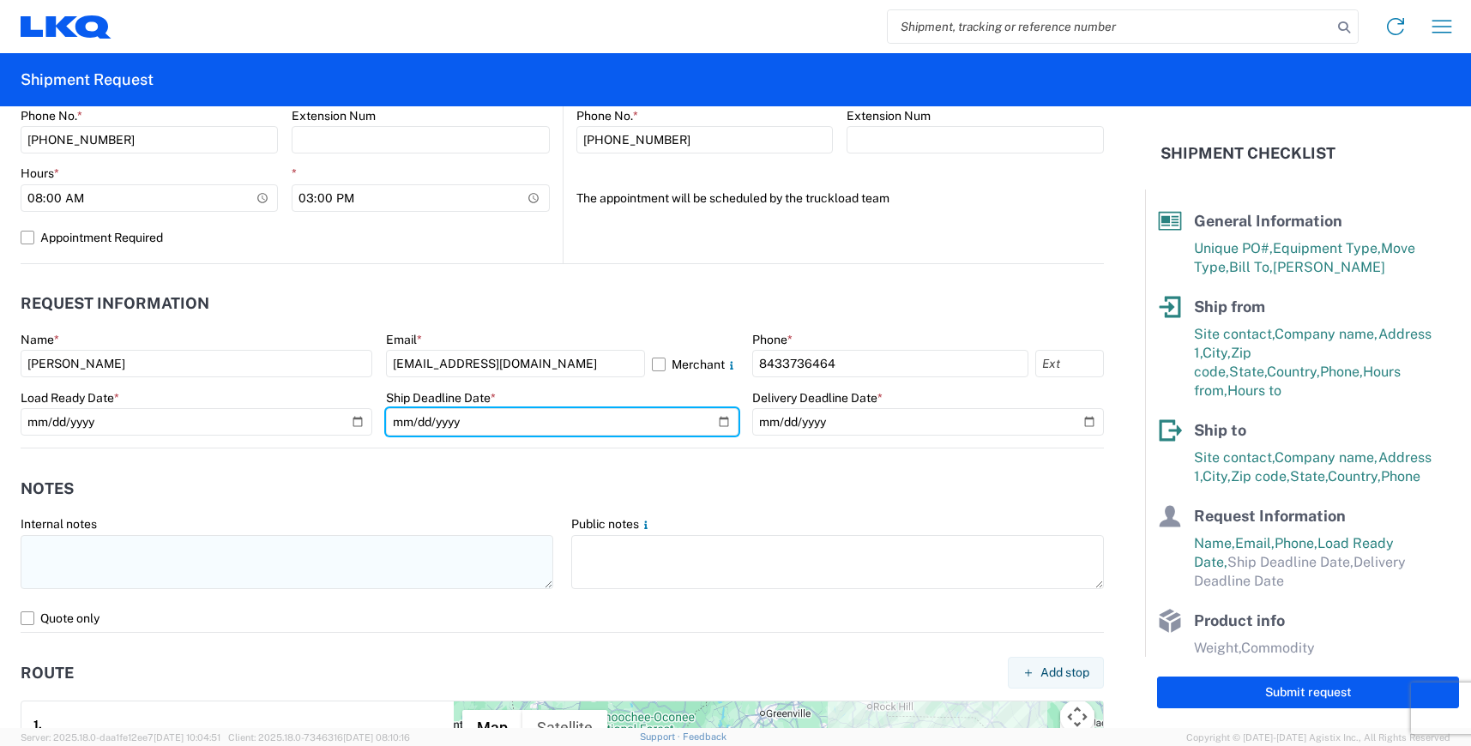
type input "[DATE]"
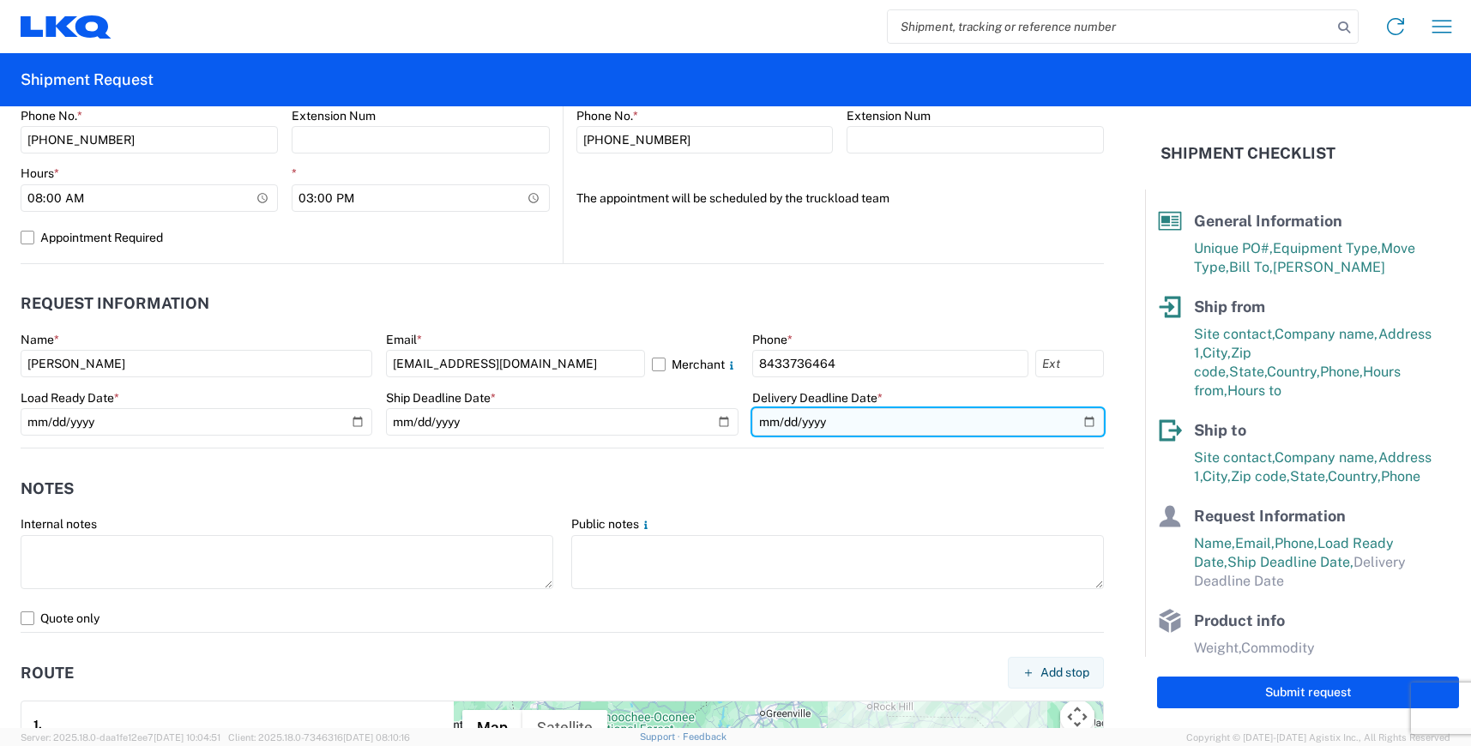
click at [917, 423] on input "date" at bounding box center [928, 421] width 352 height 27
click at [1081, 421] on input "date" at bounding box center [928, 421] width 352 height 27
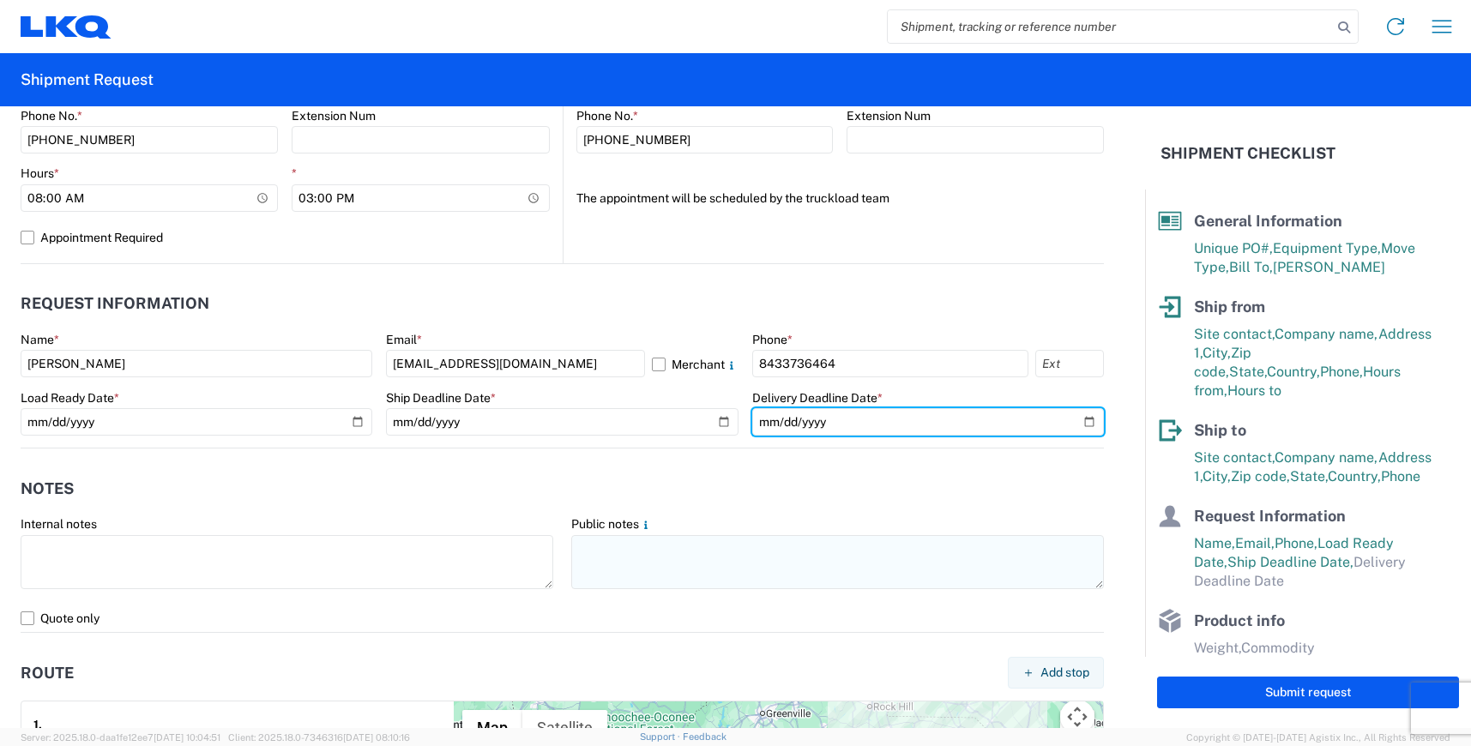
type input "[DATE]"
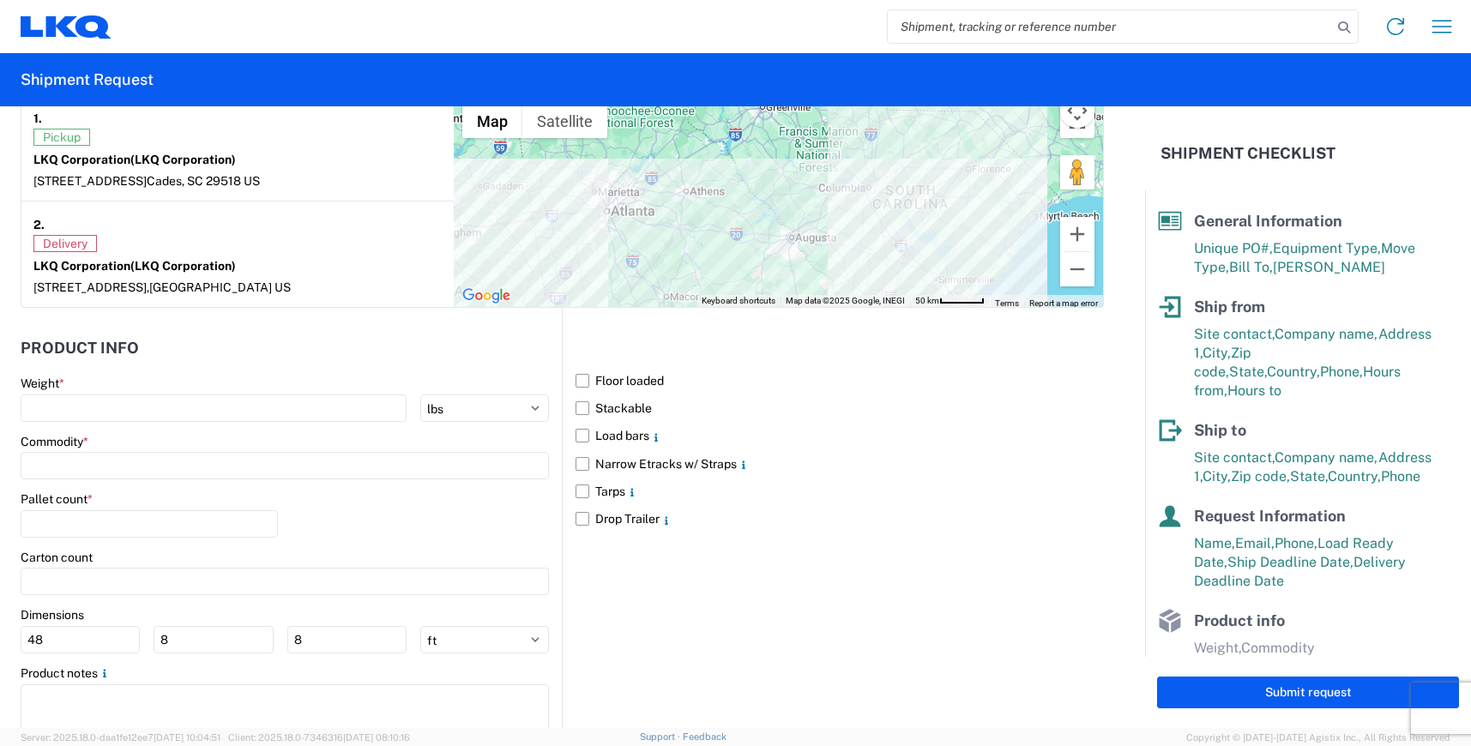
scroll to position [1436, 0]
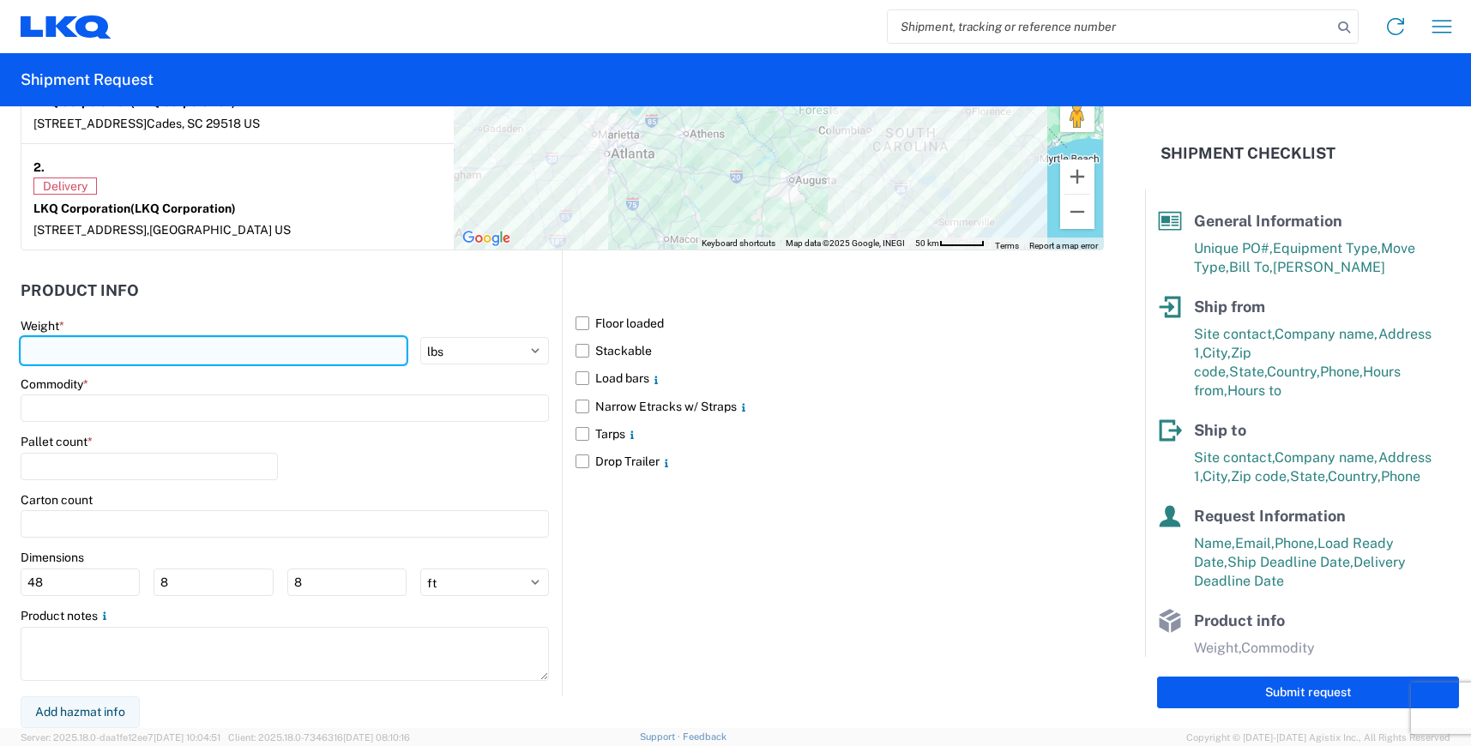
click at [124, 356] on input "number" at bounding box center [214, 350] width 386 height 27
type input "42000"
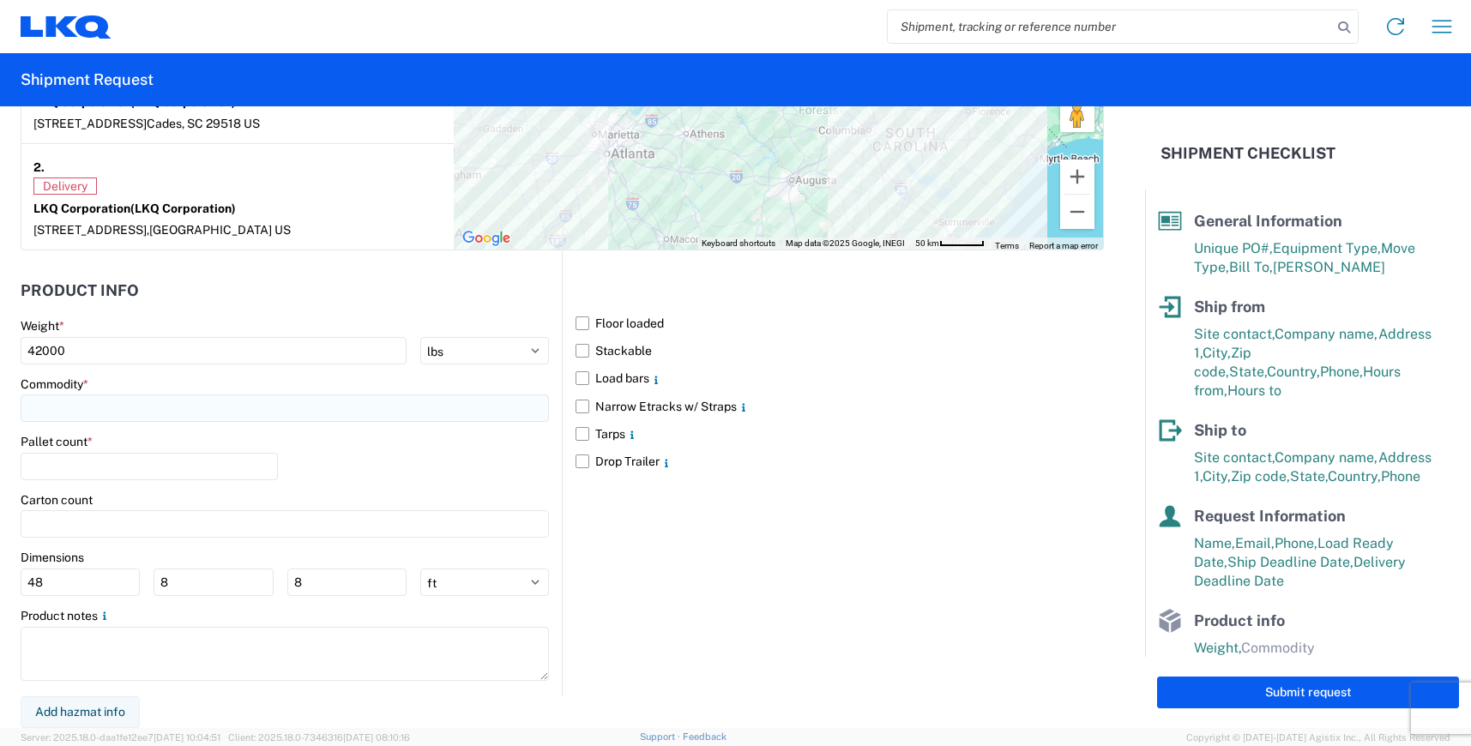
click at [175, 409] on input at bounding box center [285, 408] width 528 height 27
click at [175, 444] on input at bounding box center [175, 450] width 280 height 27
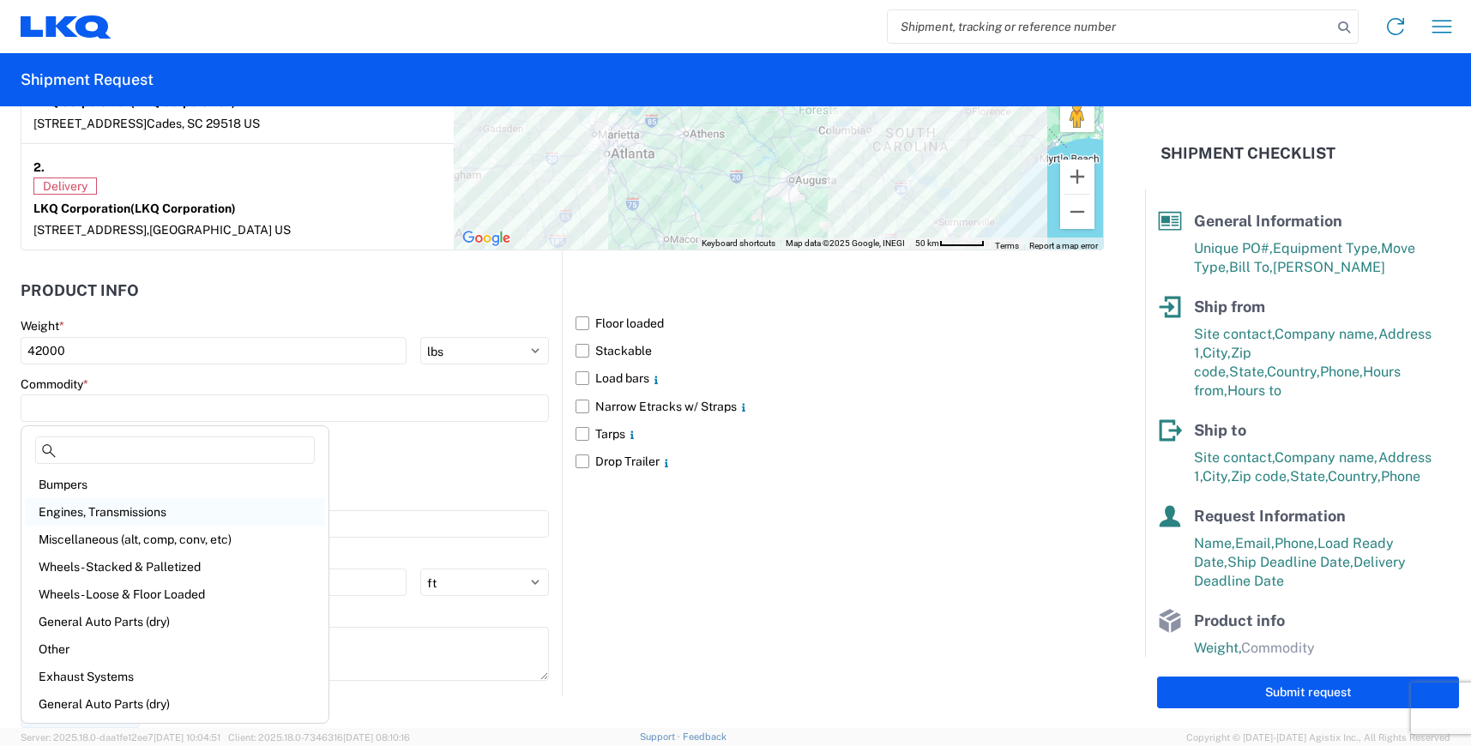
click at [82, 517] on div "Engines, Transmissions" at bounding box center [175, 511] width 300 height 27
type input "Engines, Transmissions"
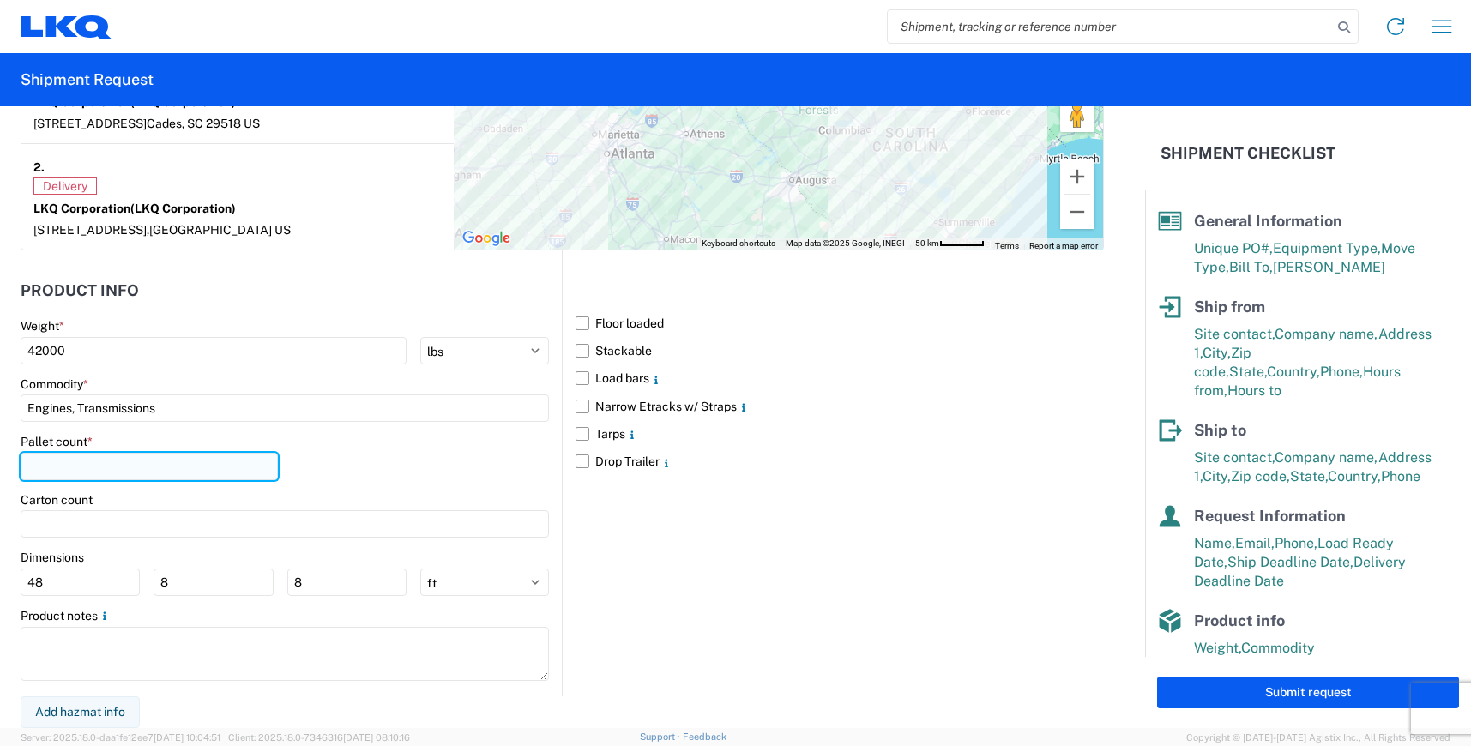
click at [94, 463] on input "number" at bounding box center [149, 466] width 257 height 27
type input "24"
click at [582, 330] on label "Floor loaded" at bounding box center [840, 323] width 528 height 27
click at [0, 0] on input "Floor loaded" at bounding box center [0, 0] width 0 height 0
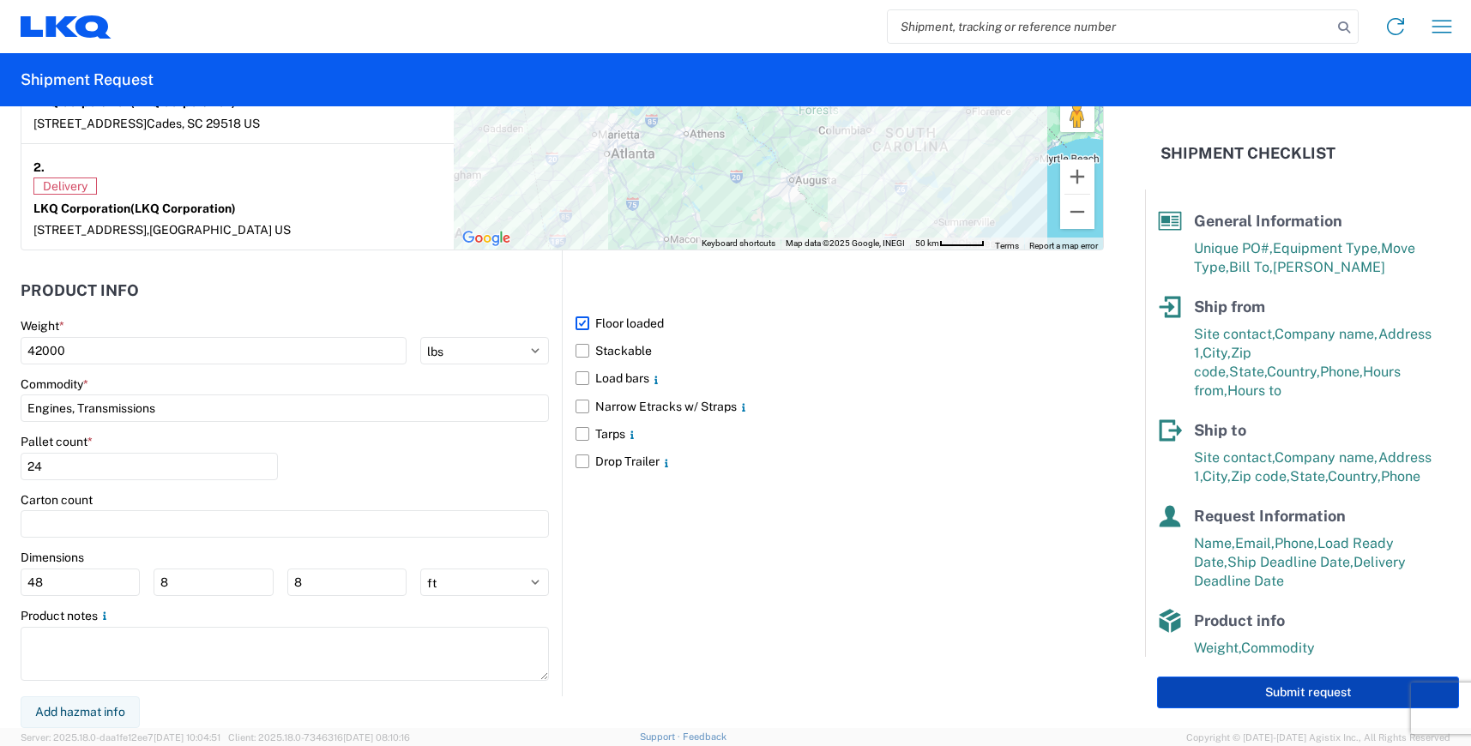
click at [1216, 688] on button "Submit request" at bounding box center [1308, 693] width 302 height 32
select select "SC"
select select "US"
